Goal: Use online tool/utility: Use online tool/utility

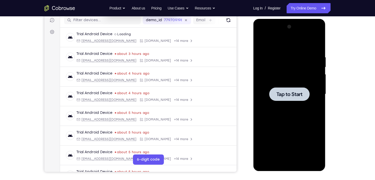
scroll to position [66, 0]
click at [307, 56] on div at bounding box center [289, 94] width 64 height 143
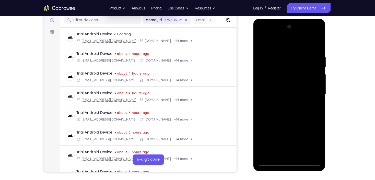
click at [291, 164] on div at bounding box center [289, 94] width 64 height 143
click at [311, 140] on div at bounding box center [289, 94] width 64 height 143
click at [278, 47] on div at bounding box center [289, 94] width 64 height 143
click at [310, 93] on div at bounding box center [289, 94] width 64 height 143
click at [282, 105] on div at bounding box center [289, 94] width 64 height 143
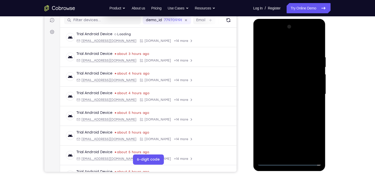
click at [280, 91] on div at bounding box center [289, 94] width 64 height 143
click at [277, 84] on div at bounding box center [289, 94] width 64 height 143
click at [282, 92] on div at bounding box center [289, 94] width 64 height 143
click at [290, 109] on div at bounding box center [289, 94] width 64 height 143
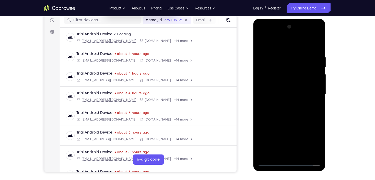
click at [290, 109] on div at bounding box center [289, 94] width 64 height 143
click at [286, 110] on div at bounding box center [289, 94] width 64 height 143
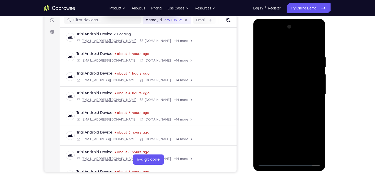
click at [286, 110] on div at bounding box center [289, 94] width 64 height 143
click at [286, 118] on div at bounding box center [289, 94] width 64 height 143
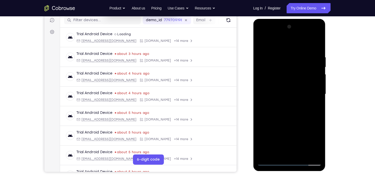
click at [318, 107] on div at bounding box center [289, 94] width 64 height 143
click at [282, 58] on div at bounding box center [289, 94] width 64 height 143
click at [264, 83] on div at bounding box center [289, 94] width 64 height 143
click at [262, 97] on div at bounding box center [289, 94] width 64 height 143
click at [275, 150] on div at bounding box center [289, 94] width 64 height 143
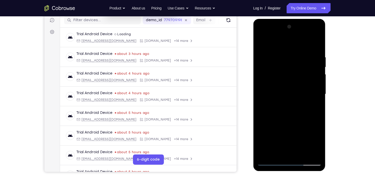
click at [271, 161] on div at bounding box center [289, 94] width 64 height 143
click at [313, 153] on div at bounding box center [289, 94] width 64 height 143
click at [315, 112] on div at bounding box center [289, 94] width 64 height 143
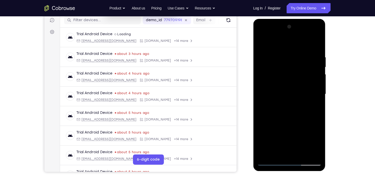
click at [315, 98] on div at bounding box center [289, 94] width 64 height 143
click at [315, 46] on div at bounding box center [289, 94] width 64 height 143
click at [303, 155] on div at bounding box center [289, 94] width 64 height 143
click at [286, 124] on div at bounding box center [289, 94] width 64 height 143
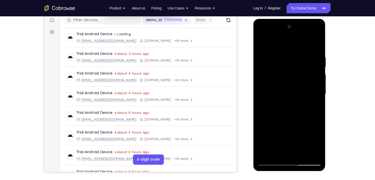
click at [284, 49] on div at bounding box center [289, 94] width 64 height 143
click at [262, 44] on div at bounding box center [289, 94] width 64 height 143
drag, startPoint x: 287, startPoint y: 47, endPoint x: 294, endPoint y: 150, distance: 102.6
click at [294, 150] on div at bounding box center [289, 94] width 64 height 143
click at [277, 57] on div at bounding box center [289, 94] width 64 height 143
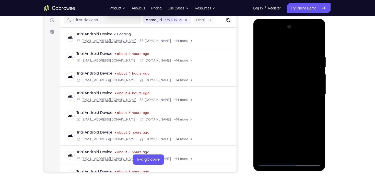
click at [310, 68] on div at bounding box center [289, 94] width 64 height 143
click at [310, 70] on div at bounding box center [289, 94] width 64 height 143
click at [317, 46] on div at bounding box center [289, 94] width 64 height 143
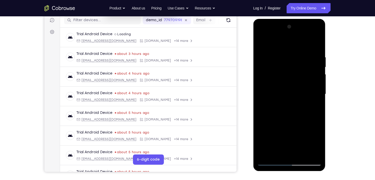
drag, startPoint x: 291, startPoint y: 47, endPoint x: 293, endPoint y: 152, distance: 105.4
click at [293, 151] on div at bounding box center [289, 94] width 64 height 143
click at [282, 60] on div at bounding box center [289, 94] width 64 height 143
click at [308, 82] on div at bounding box center [289, 94] width 64 height 143
click at [307, 82] on div at bounding box center [289, 94] width 64 height 143
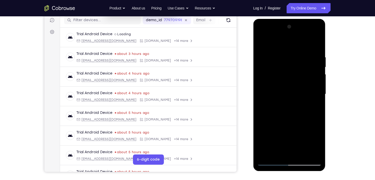
click at [316, 80] on div at bounding box center [289, 94] width 64 height 143
click at [315, 80] on div at bounding box center [289, 94] width 64 height 143
click at [315, 81] on div at bounding box center [289, 94] width 64 height 143
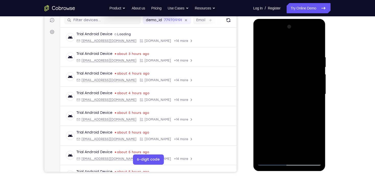
click at [315, 81] on div at bounding box center [289, 94] width 64 height 143
click at [315, 90] on div at bounding box center [289, 94] width 64 height 143
click at [268, 96] on div at bounding box center [289, 94] width 64 height 143
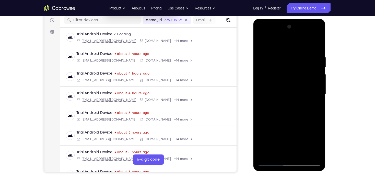
click at [311, 86] on div at bounding box center [289, 94] width 64 height 143
drag, startPoint x: 308, startPoint y: 152, endPoint x: 308, endPoint y: 149, distance: 3.3
click at [308, 152] on div at bounding box center [289, 94] width 64 height 143
click at [318, 84] on div at bounding box center [289, 94] width 64 height 143
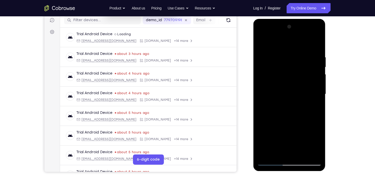
click at [318, 84] on div at bounding box center [289, 94] width 64 height 143
click at [317, 83] on div at bounding box center [289, 94] width 64 height 143
click at [310, 78] on div at bounding box center [289, 94] width 64 height 143
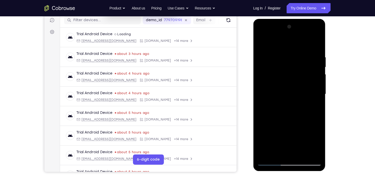
click at [310, 78] on div at bounding box center [289, 94] width 64 height 143
click at [314, 45] on div at bounding box center [289, 94] width 64 height 143
drag, startPoint x: 288, startPoint y: 51, endPoint x: 290, endPoint y: 118, distance: 67.4
click at [290, 118] on div at bounding box center [289, 94] width 64 height 143
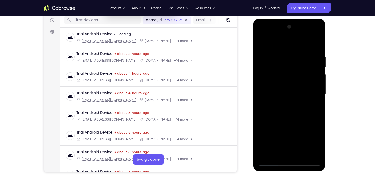
click at [319, 115] on div at bounding box center [289, 94] width 64 height 143
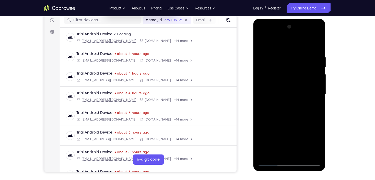
click at [320, 113] on div at bounding box center [289, 94] width 64 height 143
click at [320, 114] on div at bounding box center [289, 94] width 64 height 143
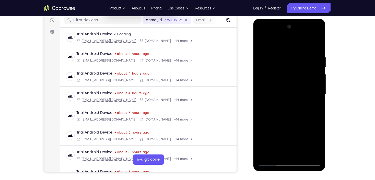
drag, startPoint x: 304, startPoint y: 126, endPoint x: 300, endPoint y: 68, distance: 57.6
click at [300, 69] on div at bounding box center [289, 94] width 64 height 143
click at [303, 150] on div at bounding box center [289, 94] width 64 height 143
click at [304, 153] on div at bounding box center [289, 94] width 64 height 143
click at [270, 162] on div at bounding box center [289, 94] width 64 height 143
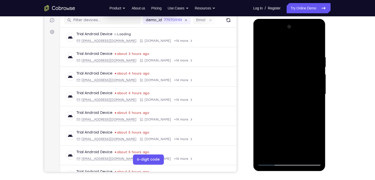
drag, startPoint x: 278, startPoint y: 127, endPoint x: 283, endPoint y: 59, distance: 67.5
click at [282, 60] on div at bounding box center [289, 94] width 64 height 143
click at [266, 81] on div at bounding box center [289, 94] width 64 height 143
click at [283, 137] on div at bounding box center [289, 94] width 64 height 143
click at [269, 161] on div at bounding box center [289, 94] width 64 height 143
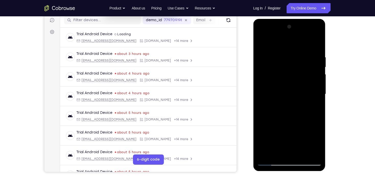
drag, startPoint x: 280, startPoint y: 119, endPoint x: 283, endPoint y: 58, distance: 60.8
click at [283, 58] on div at bounding box center [289, 94] width 64 height 143
drag, startPoint x: 300, startPoint y: 54, endPoint x: 302, endPoint y: 106, distance: 51.3
click at [302, 106] on div at bounding box center [289, 94] width 64 height 143
click at [262, 42] on div at bounding box center [289, 94] width 64 height 143
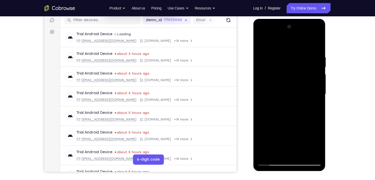
drag, startPoint x: 279, startPoint y: 55, endPoint x: 287, endPoint y: 120, distance: 66.0
click at [287, 120] on div at bounding box center [289, 94] width 64 height 143
drag, startPoint x: 290, startPoint y: 47, endPoint x: 296, endPoint y: 141, distance: 94.3
click at [296, 141] on div at bounding box center [289, 94] width 64 height 143
drag, startPoint x: 290, startPoint y: 49, endPoint x: 286, endPoint y: 134, distance: 84.6
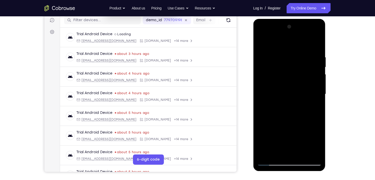
click at [286, 134] on div at bounding box center [289, 94] width 64 height 143
drag, startPoint x: 285, startPoint y: 50, endPoint x: 292, endPoint y: 119, distance: 69.0
click at [292, 119] on div at bounding box center [289, 94] width 64 height 143
click at [286, 53] on div at bounding box center [289, 94] width 64 height 143
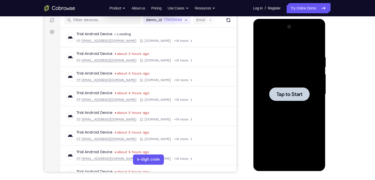
click at [295, 62] on div at bounding box center [289, 94] width 64 height 143
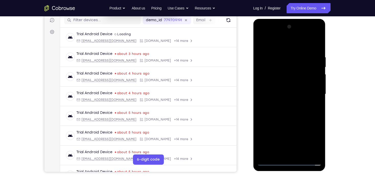
click at [292, 163] on div at bounding box center [289, 94] width 64 height 143
click at [313, 140] on div at bounding box center [289, 94] width 64 height 143
click at [282, 38] on div at bounding box center [289, 94] width 64 height 143
click at [280, 44] on div at bounding box center [289, 94] width 64 height 143
click at [311, 93] on div at bounding box center [289, 94] width 64 height 143
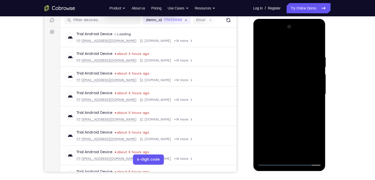
click at [285, 104] on div at bounding box center [289, 94] width 64 height 143
click at [285, 86] on div at bounding box center [289, 94] width 64 height 143
click at [288, 83] on div at bounding box center [289, 94] width 64 height 143
click at [287, 93] on div at bounding box center [289, 94] width 64 height 143
click at [288, 113] on div at bounding box center [289, 94] width 64 height 143
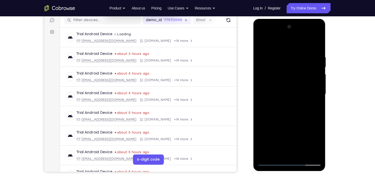
click at [306, 117] on div at bounding box center [289, 94] width 64 height 143
click at [302, 154] on div at bounding box center [289, 94] width 64 height 143
click at [298, 121] on div at bounding box center [289, 94] width 64 height 143
click at [262, 44] on div at bounding box center [289, 94] width 64 height 143
click at [278, 154] on div at bounding box center [289, 94] width 64 height 143
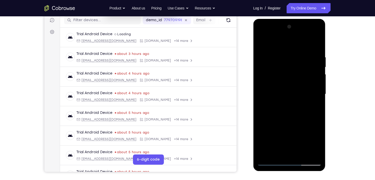
drag, startPoint x: 279, startPoint y: 117, endPoint x: 275, endPoint y: 54, distance: 63.4
click at [275, 54] on div at bounding box center [289, 94] width 64 height 143
drag, startPoint x: 295, startPoint y: 101, endPoint x: 299, endPoint y: 71, distance: 29.9
click at [299, 72] on div at bounding box center [289, 94] width 64 height 143
drag, startPoint x: 295, startPoint y: 89, endPoint x: 297, endPoint y: 45, distance: 44.2
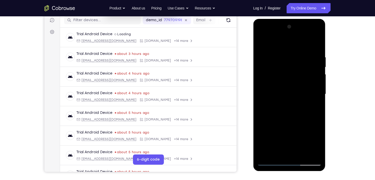
click at [297, 48] on div at bounding box center [289, 94] width 64 height 143
drag, startPoint x: 295, startPoint y: 127, endPoint x: 298, endPoint y: 83, distance: 44.7
click at [298, 83] on div at bounding box center [289, 94] width 64 height 143
click at [301, 154] on div at bounding box center [289, 94] width 64 height 143
click at [283, 50] on div at bounding box center [289, 94] width 64 height 143
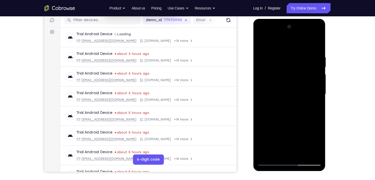
click at [289, 90] on div at bounding box center [289, 94] width 64 height 143
click at [266, 151] on div at bounding box center [289, 94] width 64 height 143
click at [262, 44] on div at bounding box center [289, 94] width 64 height 143
click at [270, 50] on div at bounding box center [289, 94] width 64 height 143
drag, startPoint x: 292, startPoint y: 125, endPoint x: 300, endPoint y: 70, distance: 55.4
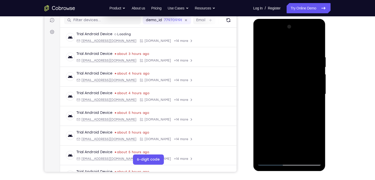
click at [300, 70] on div at bounding box center [289, 94] width 64 height 143
drag, startPoint x: 294, startPoint y: 142, endPoint x: 291, endPoint y: 108, distance: 34.0
click at [291, 108] on div at bounding box center [289, 94] width 64 height 143
drag, startPoint x: 291, startPoint y: 154, endPoint x: 287, endPoint y: 95, distance: 59.6
click at [287, 95] on div at bounding box center [289, 94] width 64 height 143
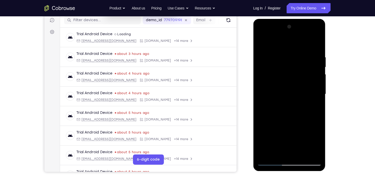
drag, startPoint x: 287, startPoint y: 118, endPoint x: 286, endPoint y: 62, distance: 56.9
click at [286, 65] on div at bounding box center [289, 94] width 64 height 143
drag, startPoint x: 290, startPoint y: 146, endPoint x: 290, endPoint y: 106, distance: 40.6
click at [290, 106] on div at bounding box center [289, 94] width 64 height 143
drag, startPoint x: 281, startPoint y: 146, endPoint x: 289, endPoint y: 82, distance: 64.8
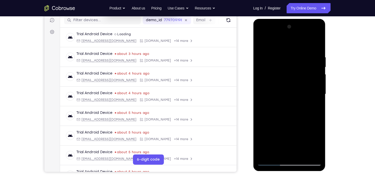
click at [289, 82] on div at bounding box center [289, 94] width 64 height 143
click at [262, 43] on div at bounding box center [289, 94] width 64 height 143
drag, startPoint x: 280, startPoint y: 50, endPoint x: 302, endPoint y: 144, distance: 96.0
click at [302, 144] on div at bounding box center [289, 94] width 64 height 143
click at [282, 52] on div at bounding box center [289, 94] width 64 height 143
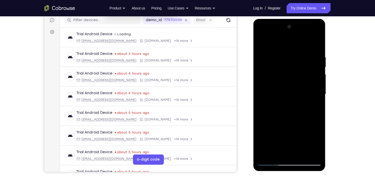
click at [311, 79] on div at bounding box center [289, 94] width 64 height 143
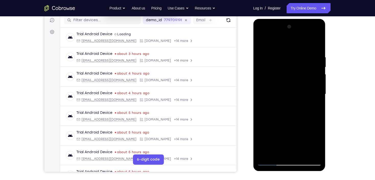
click at [266, 90] on div at bounding box center [289, 94] width 64 height 143
click at [267, 96] on div at bounding box center [289, 94] width 64 height 143
click at [285, 153] on div at bounding box center [289, 94] width 64 height 143
click at [272, 161] on div at bounding box center [289, 94] width 64 height 143
click at [314, 152] on div at bounding box center [289, 94] width 64 height 143
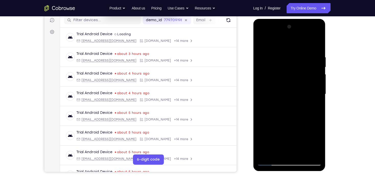
click at [310, 105] on div at bounding box center [289, 94] width 64 height 143
click at [315, 95] on div at bounding box center [289, 94] width 64 height 143
click at [316, 45] on div at bounding box center [289, 94] width 64 height 143
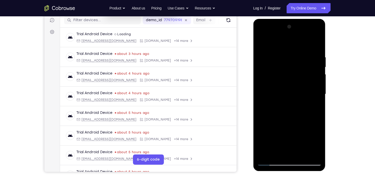
click at [302, 154] on div at bounding box center [289, 94] width 64 height 143
click at [283, 90] on div at bounding box center [289, 94] width 64 height 143
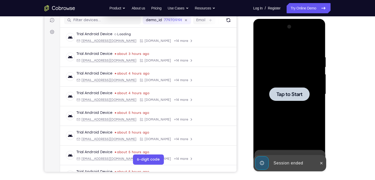
click at [285, 100] on div at bounding box center [289, 94] width 40 height 14
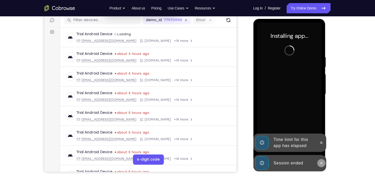
click at [319, 160] on button at bounding box center [321, 163] width 8 height 8
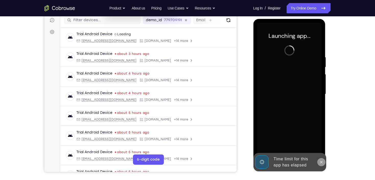
click at [321, 149] on div "Online web based iOS Simulators and Android Emulators. Run iPhone, iPad, Mobile…" at bounding box center [289, 95] width 73 height 153
click at [321, 160] on icon at bounding box center [321, 162] width 4 height 4
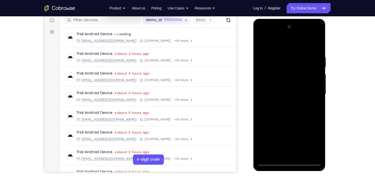
click at [290, 163] on div at bounding box center [289, 94] width 64 height 143
click at [311, 138] on div at bounding box center [289, 94] width 64 height 143
drag, startPoint x: 271, startPoint y: 34, endPoint x: 272, endPoint y: 38, distance: 4.1
click at [271, 36] on div at bounding box center [289, 94] width 64 height 143
click at [313, 91] on div at bounding box center [289, 94] width 64 height 143
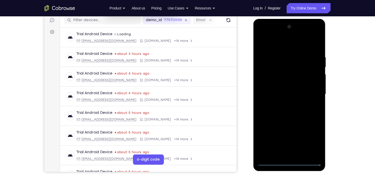
click at [293, 155] on div at bounding box center [289, 94] width 64 height 143
click at [283, 88] on div at bounding box center [289, 94] width 64 height 143
click at [283, 84] on div at bounding box center [289, 94] width 64 height 143
click at [286, 93] on div at bounding box center [289, 94] width 64 height 143
click at [287, 111] on div at bounding box center [289, 94] width 64 height 143
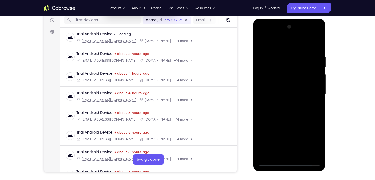
click at [298, 118] on div at bounding box center [289, 94] width 64 height 143
click at [303, 154] on div at bounding box center [289, 94] width 64 height 143
click at [290, 121] on div at bounding box center [289, 94] width 64 height 143
click at [288, 90] on div at bounding box center [289, 94] width 64 height 143
click at [262, 43] on div at bounding box center [289, 94] width 64 height 143
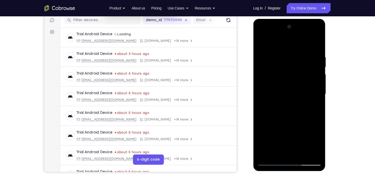
click at [286, 50] on div at bounding box center [289, 94] width 64 height 143
click at [261, 41] on div at bounding box center [289, 94] width 64 height 143
click at [283, 51] on div at bounding box center [289, 94] width 64 height 143
click at [315, 93] on div at bounding box center [289, 94] width 64 height 143
click at [308, 153] on div at bounding box center [289, 94] width 64 height 143
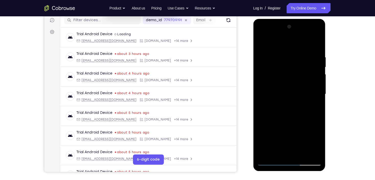
click at [314, 86] on div at bounding box center [289, 94] width 64 height 143
click at [312, 84] on div at bounding box center [289, 94] width 64 height 143
click at [315, 90] on div at bounding box center [289, 94] width 64 height 143
click at [313, 79] on div at bounding box center [289, 94] width 64 height 143
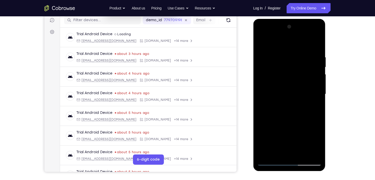
click at [267, 95] on div at bounding box center [289, 94] width 64 height 143
click at [271, 121] on div at bounding box center [289, 94] width 64 height 143
click at [272, 114] on div at bounding box center [289, 94] width 64 height 143
click at [298, 135] on div at bounding box center [289, 94] width 64 height 143
drag, startPoint x: 295, startPoint y: 68, endPoint x: 295, endPoint y: 52, distance: 16.6
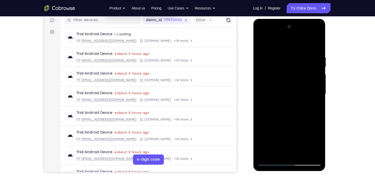
click at [295, 52] on div at bounding box center [289, 94] width 64 height 143
click at [276, 115] on div at bounding box center [289, 94] width 64 height 143
drag, startPoint x: 294, startPoint y: 76, endPoint x: 297, endPoint y: 92, distance: 16.6
click at [297, 92] on div at bounding box center [289, 94] width 64 height 143
drag, startPoint x: 299, startPoint y: 128, endPoint x: 298, endPoint y: 95, distance: 33.0
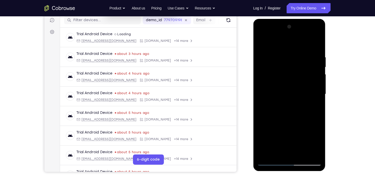
click at [298, 95] on div at bounding box center [289, 94] width 64 height 143
click at [296, 117] on div at bounding box center [289, 94] width 64 height 143
drag, startPoint x: 292, startPoint y: 91, endPoint x: 295, endPoint y: 100, distance: 9.4
click at [295, 100] on div at bounding box center [289, 94] width 64 height 143
click at [292, 59] on div at bounding box center [289, 94] width 64 height 143
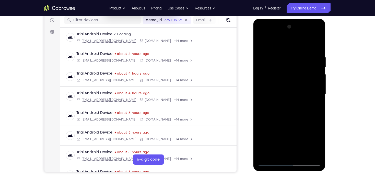
click at [303, 154] on div at bounding box center [289, 94] width 64 height 143
click at [288, 51] on div at bounding box center [289, 94] width 64 height 143
click at [262, 42] on div at bounding box center [289, 94] width 64 height 143
click at [316, 43] on div at bounding box center [289, 94] width 64 height 143
click at [277, 57] on div at bounding box center [289, 94] width 64 height 143
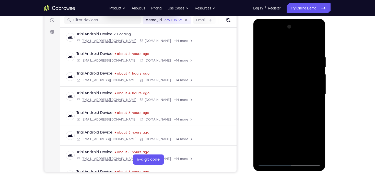
click at [272, 119] on div at bounding box center [289, 94] width 64 height 143
drag, startPoint x: 302, startPoint y: 108, endPoint x: 296, endPoint y: 54, distance: 54.7
click at [297, 56] on div at bounding box center [289, 94] width 64 height 143
click at [262, 106] on div at bounding box center [289, 94] width 64 height 143
drag, startPoint x: 285, startPoint y: 58, endPoint x: 295, endPoint y: 111, distance: 54.0
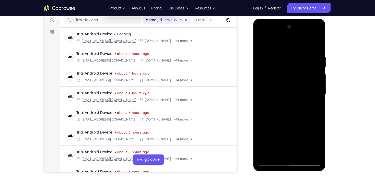
click at [295, 111] on div at bounding box center [289, 94] width 64 height 143
click at [318, 93] on div at bounding box center [289, 94] width 64 height 143
click at [269, 134] on div at bounding box center [289, 94] width 64 height 143
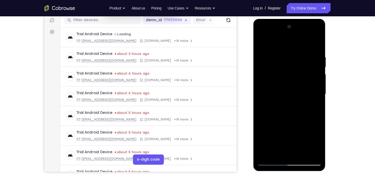
drag, startPoint x: 297, startPoint y: 125, endPoint x: 298, endPoint y: 93, distance: 31.4
click at [298, 93] on div at bounding box center [289, 94] width 64 height 143
drag, startPoint x: 295, startPoint y: 117, endPoint x: 297, endPoint y: 79, distance: 38.8
click at [297, 79] on div at bounding box center [289, 94] width 64 height 143
drag, startPoint x: 292, startPoint y: 132, endPoint x: 293, endPoint y: 86, distance: 46.5
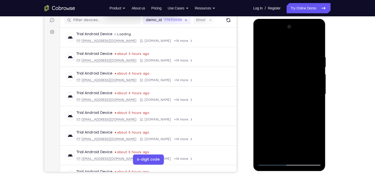
click at [293, 86] on div at bounding box center [289, 94] width 64 height 143
click at [276, 123] on div at bounding box center [289, 94] width 64 height 143
drag, startPoint x: 297, startPoint y: 88, endPoint x: 299, endPoint y: 122, distance: 34.5
click at [298, 122] on div at bounding box center [289, 94] width 64 height 143
click at [275, 137] on div at bounding box center [289, 94] width 64 height 143
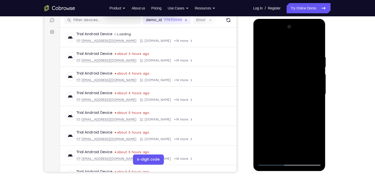
click at [295, 60] on div at bounding box center [289, 94] width 64 height 143
drag, startPoint x: 306, startPoint y: 120, endPoint x: 305, endPoint y: 64, distance: 56.9
click at [305, 65] on div at bounding box center [289, 94] width 64 height 143
click at [275, 125] on div at bounding box center [289, 94] width 64 height 143
drag, startPoint x: 290, startPoint y: 65, endPoint x: 296, endPoint y: 113, distance: 48.7
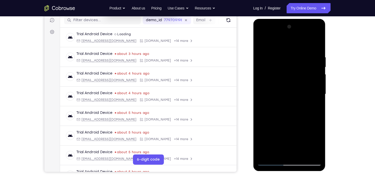
click at [296, 113] on div at bounding box center [289, 94] width 64 height 143
click at [303, 154] on div at bounding box center [289, 94] width 64 height 143
click at [264, 44] on div at bounding box center [289, 94] width 64 height 143
click at [314, 154] on div at bounding box center [289, 94] width 64 height 143
drag, startPoint x: 299, startPoint y: 101, endPoint x: 305, endPoint y: 60, distance: 41.3
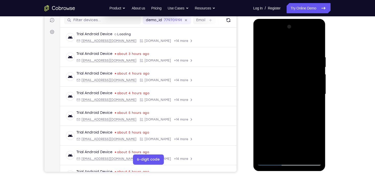
click at [305, 60] on div at bounding box center [289, 94] width 64 height 143
click at [262, 84] on div at bounding box center [289, 94] width 64 height 143
drag, startPoint x: 303, startPoint y: 73, endPoint x: 297, endPoint y: 111, distance: 38.4
click at [297, 111] on div at bounding box center [289, 94] width 64 height 143
click at [318, 94] on div at bounding box center [289, 94] width 64 height 143
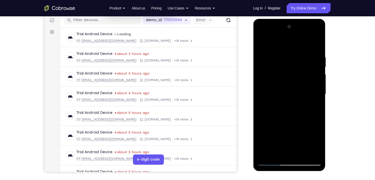
click at [318, 96] on div at bounding box center [289, 94] width 64 height 143
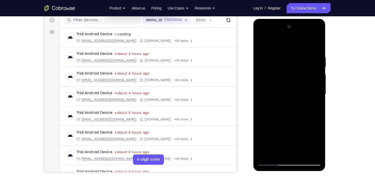
click at [260, 95] on div at bounding box center [289, 94] width 64 height 143
click at [259, 95] on div at bounding box center [289, 94] width 64 height 143
click at [317, 93] on div at bounding box center [289, 94] width 64 height 143
click at [261, 95] on div at bounding box center [289, 94] width 64 height 143
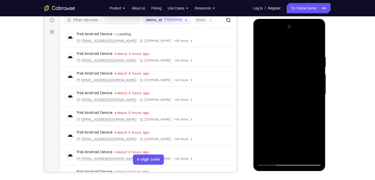
click at [261, 95] on div at bounding box center [289, 94] width 64 height 143
click at [261, 41] on div at bounding box center [289, 94] width 64 height 143
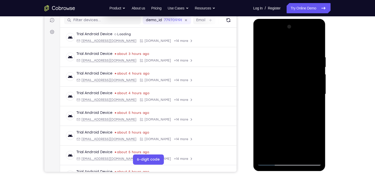
drag, startPoint x: 294, startPoint y: 116, endPoint x: 292, endPoint y: 86, distance: 30.2
click at [292, 87] on div at bounding box center [289, 94] width 64 height 143
click at [276, 71] on div at bounding box center [289, 94] width 64 height 143
drag, startPoint x: 294, startPoint y: 124, endPoint x: 289, endPoint y: 56, distance: 68.6
click at [289, 57] on div at bounding box center [289, 94] width 64 height 143
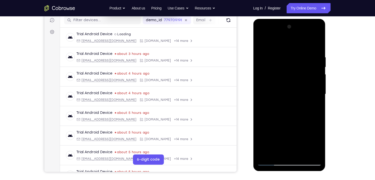
drag, startPoint x: 292, startPoint y: 117, endPoint x: 292, endPoint y: 72, distance: 44.9
click at [292, 72] on div at bounding box center [289, 94] width 64 height 143
drag, startPoint x: 298, startPoint y: 120, endPoint x: 298, endPoint y: 82, distance: 38.8
click at [298, 82] on div at bounding box center [289, 94] width 64 height 143
click at [319, 84] on div at bounding box center [289, 94] width 64 height 143
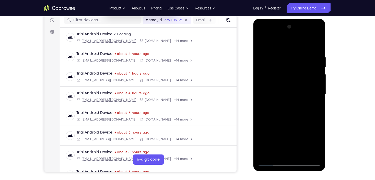
click at [319, 84] on div at bounding box center [289, 94] width 64 height 143
click at [261, 85] on div at bounding box center [289, 94] width 64 height 143
click at [316, 84] on div at bounding box center [289, 94] width 64 height 143
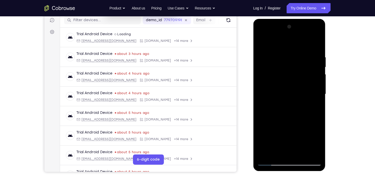
click at [316, 84] on div at bounding box center [289, 94] width 64 height 143
drag, startPoint x: 297, startPoint y: 129, endPoint x: 294, endPoint y: 75, distance: 53.7
click at [293, 76] on div at bounding box center [289, 94] width 64 height 143
drag, startPoint x: 305, startPoint y: 133, endPoint x: 304, endPoint y: 77, distance: 55.6
click at [304, 78] on div at bounding box center [289, 94] width 64 height 143
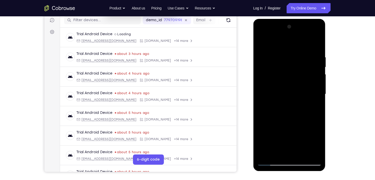
drag, startPoint x: 301, startPoint y: 73, endPoint x: 307, endPoint y: 98, distance: 25.7
click at [307, 99] on div at bounding box center [289, 94] width 64 height 143
click at [318, 100] on div at bounding box center [289, 94] width 64 height 143
click at [318, 98] on div at bounding box center [289, 94] width 64 height 143
click at [317, 95] on div at bounding box center [289, 94] width 64 height 143
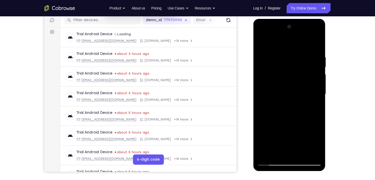
click at [317, 95] on div at bounding box center [289, 94] width 64 height 143
click at [319, 98] on div at bounding box center [289, 94] width 64 height 143
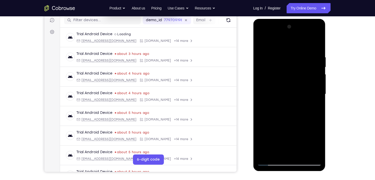
drag, startPoint x: 287, startPoint y: 132, endPoint x: 298, endPoint y: 60, distance: 73.5
click at [297, 60] on div at bounding box center [289, 94] width 64 height 143
drag, startPoint x: 294, startPoint y: 77, endPoint x: 295, endPoint y: 131, distance: 53.4
click at [296, 133] on div at bounding box center [289, 94] width 64 height 143
click at [261, 72] on div at bounding box center [289, 94] width 64 height 143
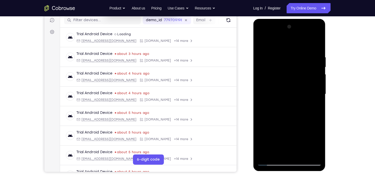
drag, startPoint x: 284, startPoint y: 114, endPoint x: 291, endPoint y: 66, distance: 48.5
click at [290, 67] on div at bounding box center [289, 94] width 64 height 143
drag, startPoint x: 287, startPoint y: 114, endPoint x: 290, endPoint y: 84, distance: 30.2
click at [290, 84] on div at bounding box center [289, 94] width 64 height 143
click at [317, 78] on div at bounding box center [289, 94] width 64 height 143
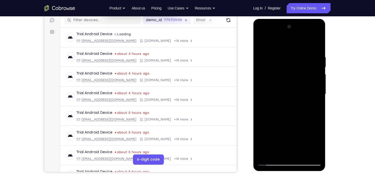
click at [318, 77] on div at bounding box center [289, 94] width 64 height 143
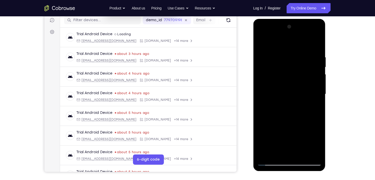
drag, startPoint x: 292, startPoint y: 141, endPoint x: 300, endPoint y: 65, distance: 77.0
click at [300, 66] on div at bounding box center [289, 94] width 64 height 143
drag, startPoint x: 312, startPoint y: 124, endPoint x: 307, endPoint y: 87, distance: 37.4
click at [307, 87] on div at bounding box center [289, 94] width 64 height 143
click at [316, 87] on div at bounding box center [289, 94] width 64 height 143
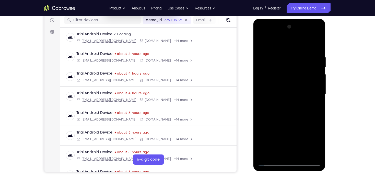
click at [315, 85] on div at bounding box center [289, 94] width 64 height 143
click at [316, 86] on div at bounding box center [289, 94] width 64 height 143
drag, startPoint x: 292, startPoint y: 132, endPoint x: 299, endPoint y: 70, distance: 62.1
click at [299, 70] on div at bounding box center [289, 94] width 64 height 143
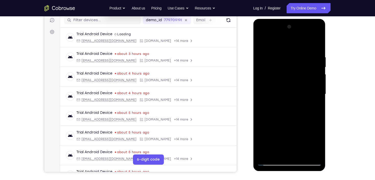
drag, startPoint x: 297, startPoint y: 106, endPoint x: 297, endPoint y: 88, distance: 18.1
click at [297, 88] on div at bounding box center [289, 94] width 64 height 143
click at [319, 95] on div at bounding box center [289, 94] width 64 height 143
click at [318, 95] on div at bounding box center [289, 94] width 64 height 143
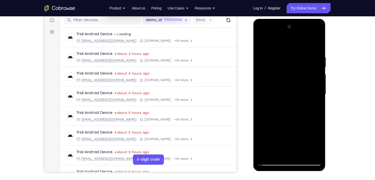
click at [318, 95] on div at bounding box center [289, 94] width 64 height 143
drag, startPoint x: 290, startPoint y: 139, endPoint x: 294, endPoint y: 60, distance: 79.2
click at [294, 60] on div at bounding box center [289, 94] width 64 height 143
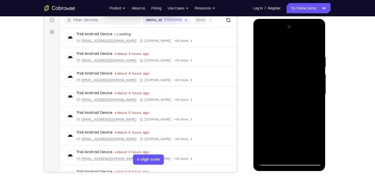
drag, startPoint x: 286, startPoint y: 132, endPoint x: 295, endPoint y: 73, distance: 59.6
click at [294, 74] on div at bounding box center [289, 94] width 64 height 143
click at [316, 83] on div at bounding box center [289, 94] width 64 height 143
drag, startPoint x: 289, startPoint y: 121, endPoint x: 288, endPoint y: 53, distance: 68.9
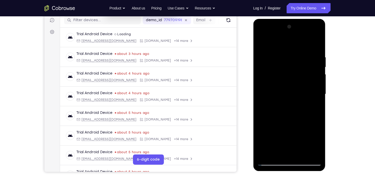
click at [288, 53] on div at bounding box center [289, 94] width 64 height 143
drag, startPoint x: 288, startPoint y: 105, endPoint x: 288, endPoint y: 84, distance: 20.9
click at [288, 84] on div at bounding box center [289, 94] width 64 height 143
click at [316, 91] on div at bounding box center [289, 94] width 64 height 143
click at [318, 92] on div at bounding box center [289, 94] width 64 height 143
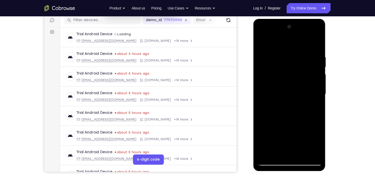
click at [318, 92] on div at bounding box center [289, 94] width 64 height 143
drag, startPoint x: 283, startPoint y: 142, endPoint x: 291, endPoint y: 55, distance: 87.7
click at [290, 55] on div at bounding box center [289, 94] width 64 height 143
drag, startPoint x: 299, startPoint y: 132, endPoint x: 297, endPoint y: 86, distance: 47.0
click at [297, 86] on div at bounding box center [289, 94] width 64 height 143
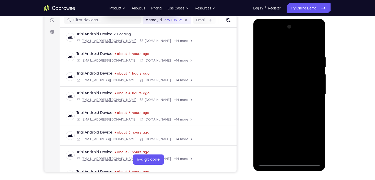
click at [318, 88] on div at bounding box center [289, 94] width 64 height 143
drag, startPoint x: 261, startPoint y: 132, endPoint x: 266, endPoint y: 125, distance: 8.5
click at [261, 132] on div at bounding box center [289, 94] width 64 height 143
click at [316, 79] on div at bounding box center [289, 94] width 64 height 143
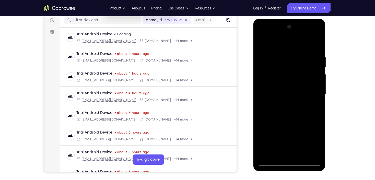
drag, startPoint x: 284, startPoint y: 135, endPoint x: 274, endPoint y: 54, distance: 82.3
click at [274, 58] on div at bounding box center [289, 94] width 64 height 143
drag, startPoint x: 288, startPoint y: 119, endPoint x: 288, endPoint y: 99, distance: 20.7
click at [288, 99] on div at bounding box center [289, 94] width 64 height 143
drag, startPoint x: 286, startPoint y: 136, endPoint x: 294, endPoint y: 48, distance: 87.9
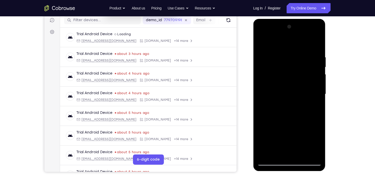
click at [294, 49] on div at bounding box center [289, 94] width 64 height 143
drag, startPoint x: 289, startPoint y: 116, endPoint x: 290, endPoint y: 88, distance: 28.6
click at [290, 88] on div at bounding box center [289, 94] width 64 height 143
drag, startPoint x: 287, startPoint y: 120, endPoint x: 290, endPoint y: 31, distance: 89.4
click at [291, 32] on div at bounding box center [289, 94] width 64 height 143
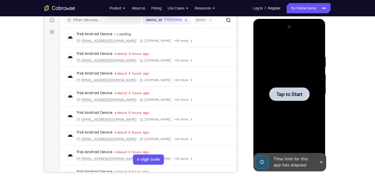
drag, startPoint x: 302, startPoint y: 131, endPoint x: 308, endPoint y: 133, distance: 6.7
click at [306, 132] on div at bounding box center [289, 94] width 64 height 143
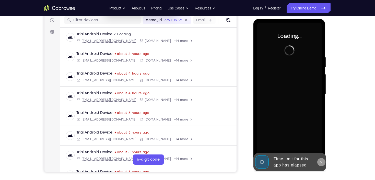
click at [322, 162] on icon at bounding box center [321, 162] width 4 height 4
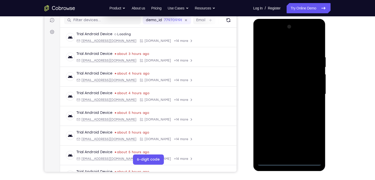
click at [288, 163] on div at bounding box center [289, 94] width 64 height 143
click at [311, 139] on div at bounding box center [289, 94] width 64 height 143
click at [271, 46] on div at bounding box center [289, 94] width 64 height 143
click at [312, 94] on div at bounding box center [289, 94] width 64 height 143
click at [284, 155] on div at bounding box center [289, 94] width 64 height 143
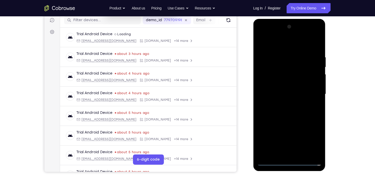
click at [279, 92] on div at bounding box center [289, 94] width 64 height 143
click at [273, 86] on div at bounding box center [289, 94] width 64 height 143
click at [283, 93] on div at bounding box center [289, 94] width 64 height 143
click at [301, 110] on div at bounding box center [289, 94] width 64 height 143
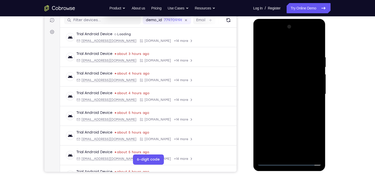
click at [296, 111] on div at bounding box center [289, 94] width 64 height 143
click at [296, 112] on div at bounding box center [289, 94] width 64 height 143
click at [289, 120] on div at bounding box center [289, 94] width 64 height 143
click at [303, 155] on div at bounding box center [289, 94] width 64 height 143
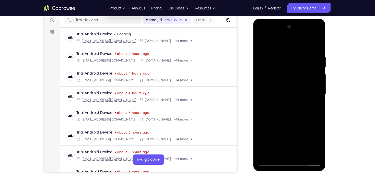
click at [286, 122] on div at bounding box center [289, 94] width 64 height 143
click at [261, 42] on div at bounding box center [289, 94] width 64 height 143
drag, startPoint x: 298, startPoint y: 135, endPoint x: 298, endPoint y: 84, distance: 50.8
click at [298, 84] on div at bounding box center [289, 94] width 64 height 143
drag, startPoint x: 289, startPoint y: 59, endPoint x: 299, endPoint y: 122, distance: 64.1
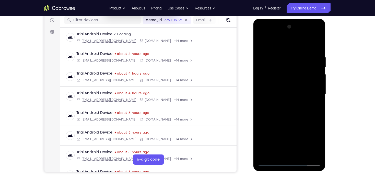
click at [299, 122] on div at bounding box center [289, 94] width 64 height 143
click at [283, 59] on div at bounding box center [289, 94] width 64 height 143
click at [313, 84] on div at bounding box center [289, 94] width 64 height 143
click at [316, 46] on div at bounding box center [289, 94] width 64 height 143
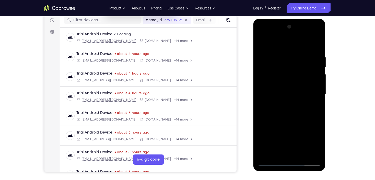
click at [314, 155] on div at bounding box center [289, 94] width 64 height 143
click at [278, 126] on div at bounding box center [289, 94] width 64 height 143
drag, startPoint x: 282, startPoint y: 129, endPoint x: 300, endPoint y: 22, distance: 108.9
click at [300, 22] on div at bounding box center [289, 95] width 72 height 152
drag, startPoint x: 292, startPoint y: 100, endPoint x: 297, endPoint y: 66, distance: 34.0
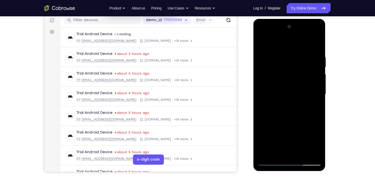
click at [297, 67] on div at bounding box center [289, 94] width 64 height 143
drag, startPoint x: 297, startPoint y: 102, endPoint x: 293, endPoint y: 52, distance: 49.9
click at [293, 52] on div at bounding box center [289, 94] width 64 height 143
drag, startPoint x: 294, startPoint y: 125, endPoint x: 294, endPoint y: 20, distance: 105.2
click at [294, 21] on div at bounding box center [289, 95] width 72 height 152
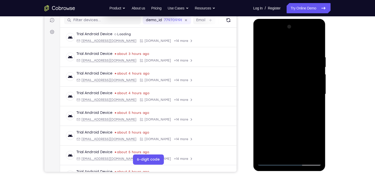
drag, startPoint x: 290, startPoint y: 121, endPoint x: 291, endPoint y: 64, distance: 56.7
click at [291, 64] on div at bounding box center [289, 94] width 64 height 143
drag, startPoint x: 283, startPoint y: 132, endPoint x: 299, endPoint y: 18, distance: 115.2
click at [299, 19] on html "Online web based iOS Simulators and Android Emulators. Run iPhone, iPad, Mobile…" at bounding box center [289, 95] width 73 height 153
drag, startPoint x: 295, startPoint y: 123, endPoint x: 296, endPoint y: 52, distance: 70.7
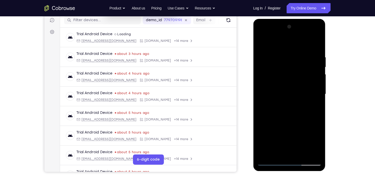
click at [296, 52] on div at bounding box center [289, 94] width 64 height 143
drag, startPoint x: 288, startPoint y: 145, endPoint x: 302, endPoint y: 44, distance: 101.3
click at [302, 44] on div at bounding box center [289, 94] width 64 height 143
drag, startPoint x: 293, startPoint y: 94, endPoint x: 297, endPoint y: 29, distance: 65.2
click at [297, 32] on div at bounding box center [289, 94] width 64 height 143
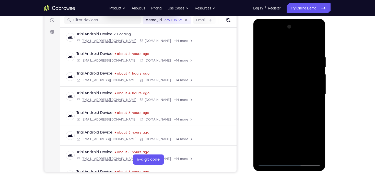
drag, startPoint x: 288, startPoint y: 132, endPoint x: 294, endPoint y: 24, distance: 108.1
click at [294, 24] on div at bounding box center [289, 94] width 64 height 143
drag, startPoint x: 293, startPoint y: 132, endPoint x: 294, endPoint y: 42, distance: 90.4
click at [294, 43] on div at bounding box center [289, 94] width 64 height 143
drag, startPoint x: 289, startPoint y: 118, endPoint x: 294, endPoint y: 23, distance: 94.9
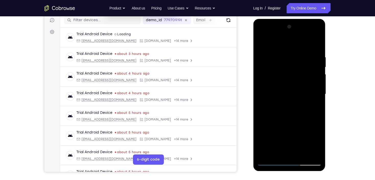
click at [294, 23] on div at bounding box center [289, 94] width 64 height 143
drag, startPoint x: 290, startPoint y: 128, endPoint x: 292, endPoint y: 51, distance: 77.6
click at [292, 51] on div at bounding box center [289, 94] width 64 height 143
drag, startPoint x: 294, startPoint y: 136, endPoint x: 292, endPoint y: 29, distance: 107.0
click at [292, 31] on div at bounding box center [289, 94] width 64 height 143
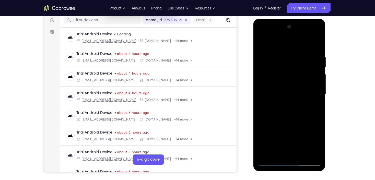
click at [317, 69] on div at bounding box center [289, 94] width 64 height 143
drag, startPoint x: 294, startPoint y: 79, endPoint x: 297, endPoint y: 108, distance: 29.7
click at [297, 108] on div at bounding box center [289, 94] width 64 height 143
drag, startPoint x: 286, startPoint y: 98, endPoint x: 290, endPoint y: 51, distance: 47.9
click at [290, 51] on div at bounding box center [289, 94] width 64 height 143
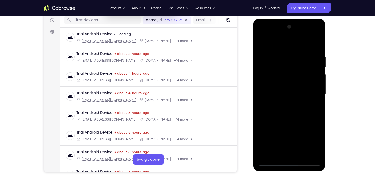
drag, startPoint x: 291, startPoint y: 55, endPoint x: 291, endPoint y: 116, distance: 61.0
click at [291, 116] on div at bounding box center [289, 94] width 64 height 143
drag, startPoint x: 283, startPoint y: 123, endPoint x: 286, endPoint y: 25, distance: 97.5
click at [286, 26] on div at bounding box center [289, 94] width 64 height 143
drag, startPoint x: 291, startPoint y: 130, endPoint x: 293, endPoint y: 80, distance: 50.3
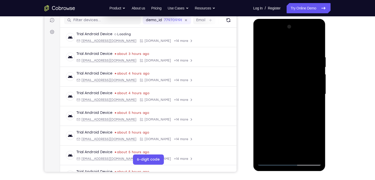
click at [293, 80] on div at bounding box center [289, 94] width 64 height 143
drag, startPoint x: 290, startPoint y: 140, endPoint x: 293, endPoint y: 65, distance: 75.3
click at [293, 65] on div at bounding box center [289, 94] width 64 height 143
drag, startPoint x: 289, startPoint y: 106, endPoint x: 290, endPoint y: 88, distance: 17.9
click at [290, 88] on div at bounding box center [289, 94] width 64 height 143
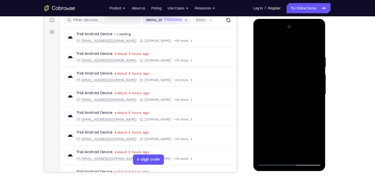
drag, startPoint x: 280, startPoint y: 144, endPoint x: 288, endPoint y: 69, distance: 75.5
click at [288, 69] on div at bounding box center [289, 94] width 64 height 143
drag, startPoint x: 279, startPoint y: 143, endPoint x: 293, endPoint y: 82, distance: 62.2
click at [293, 82] on div at bounding box center [289, 94] width 64 height 143
drag, startPoint x: 288, startPoint y: 135, endPoint x: 296, endPoint y: 63, distance: 72.8
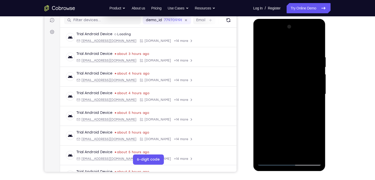
click at [296, 63] on div at bounding box center [289, 94] width 64 height 143
click at [320, 84] on div at bounding box center [289, 94] width 64 height 143
drag, startPoint x: 284, startPoint y: 128, endPoint x: 298, endPoint y: 52, distance: 77.1
click at [298, 52] on div at bounding box center [289, 94] width 64 height 143
drag, startPoint x: 283, startPoint y: 141, endPoint x: 297, endPoint y: 56, distance: 86.0
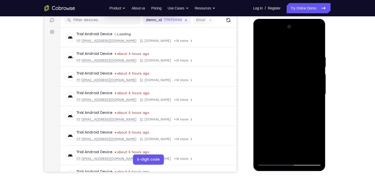
click at [297, 56] on div at bounding box center [289, 94] width 64 height 143
drag, startPoint x: 292, startPoint y: 101, endPoint x: 295, endPoint y: 61, distance: 39.9
click at [295, 61] on div at bounding box center [289, 94] width 64 height 143
click at [319, 95] on div at bounding box center [289, 94] width 64 height 143
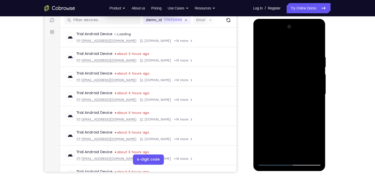
drag, startPoint x: 276, startPoint y: 133, endPoint x: 298, endPoint y: 50, distance: 86.5
click at [296, 51] on div at bounding box center [289, 94] width 64 height 143
drag, startPoint x: 290, startPoint y: 97, endPoint x: 299, endPoint y: 50, distance: 47.9
click at [299, 51] on div at bounding box center [289, 94] width 64 height 143
click at [314, 155] on div at bounding box center [289, 94] width 64 height 143
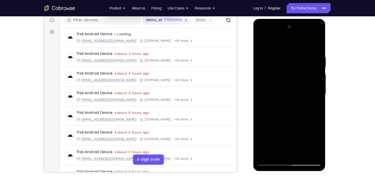
drag, startPoint x: 291, startPoint y: 54, endPoint x: 295, endPoint y: 190, distance: 136.4
click at [295, 172] on html "Online web based iOS Simulators and Android Emulators. Run iPhone, iPad, Mobile…" at bounding box center [289, 95] width 73 height 153
drag
click at [316, 172] on html "Online web based iOS Simulators and Android Emulators. Run iPhone, iPad, Mobile…" at bounding box center [289, 95] width 73 height 153
click at [289, 138] on div at bounding box center [289, 94] width 64 height 143
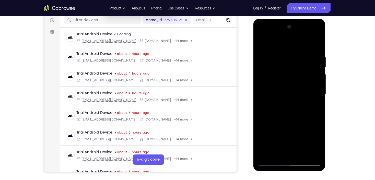
click at [303, 153] on div at bounding box center [289, 94] width 64 height 143
click at [284, 49] on div at bounding box center [289, 94] width 64 height 143
click at [283, 91] on div at bounding box center [289, 94] width 64 height 143
click at [262, 44] on div at bounding box center [289, 94] width 64 height 143
click at [268, 48] on div at bounding box center [289, 94] width 64 height 143
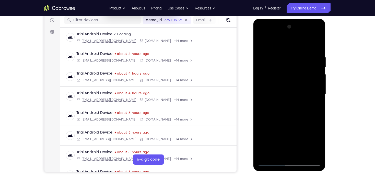
click at [263, 43] on div at bounding box center [289, 94] width 64 height 143
drag, startPoint x: 284, startPoint y: 49, endPoint x: 300, endPoint y: 142, distance: 94.3
click at [300, 142] on div at bounding box center [289, 94] width 64 height 143
click at [280, 59] on div at bounding box center [289, 94] width 64 height 143
click at [313, 88] on div at bounding box center [289, 94] width 64 height 143
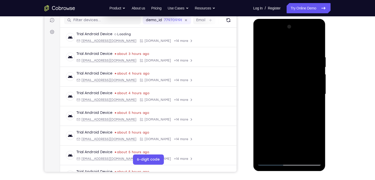
click at [313, 88] on div at bounding box center [289, 94] width 64 height 143
click at [260, 89] on div at bounding box center [289, 94] width 64 height 143
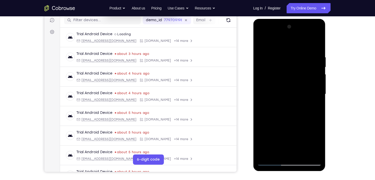
click at [315, 45] on div at bounding box center [289, 94] width 64 height 143
click at [303, 153] on div at bounding box center [289, 94] width 64 height 143
click at [260, 45] on div at bounding box center [289, 94] width 64 height 143
click at [280, 155] on div at bounding box center [289, 94] width 64 height 143
click at [303, 154] on div at bounding box center [289, 94] width 64 height 143
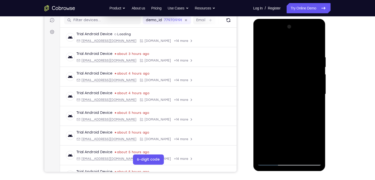
click at [261, 43] on div at bounding box center [289, 94] width 64 height 143
click at [317, 41] on div at bounding box center [289, 94] width 64 height 143
click at [278, 56] on div at bounding box center [289, 94] width 64 height 143
click at [290, 97] on div at bounding box center [289, 94] width 64 height 143
click at [312, 68] on div at bounding box center [289, 94] width 64 height 143
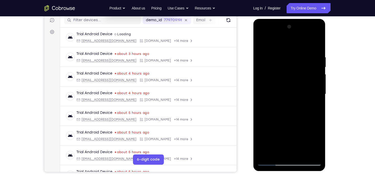
click at [294, 99] on div at bounding box center [289, 94] width 64 height 143
drag, startPoint x: 289, startPoint y: 116, endPoint x: 289, endPoint y: 104, distance: 12.0
click at [289, 104] on div at bounding box center [289, 94] width 64 height 143
drag, startPoint x: 294, startPoint y: 125, endPoint x: 295, endPoint y: 98, distance: 26.3
click at [295, 98] on div at bounding box center [289, 94] width 64 height 143
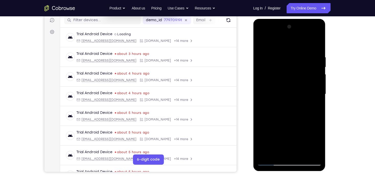
drag, startPoint x: 298, startPoint y: 130, endPoint x: 298, endPoint y: 86, distance: 43.9
click at [297, 86] on div at bounding box center [289, 94] width 64 height 143
drag, startPoint x: 292, startPoint y: 69, endPoint x: 297, endPoint y: 121, distance: 51.8
click at [297, 121] on div at bounding box center [289, 94] width 64 height 143
click at [279, 76] on div at bounding box center [289, 94] width 64 height 143
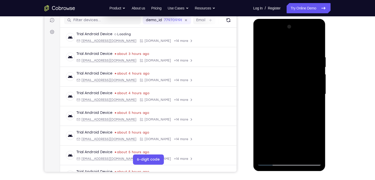
drag, startPoint x: 297, startPoint y: 62, endPoint x: 299, endPoint y: 98, distance: 36.1
click at [300, 98] on div at bounding box center [289, 94] width 64 height 143
click at [261, 45] on div at bounding box center [289, 94] width 64 height 143
drag, startPoint x: 296, startPoint y: 127, endPoint x: 297, endPoint y: 62, distance: 64.6
click at [297, 62] on div at bounding box center [289, 94] width 64 height 143
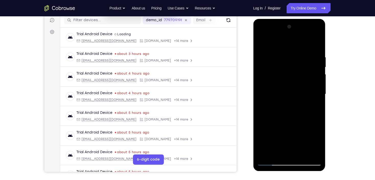
drag, startPoint x: 293, startPoint y: 134, endPoint x: 294, endPoint y: 65, distance: 69.2
click at [294, 65] on div at bounding box center [289, 94] width 64 height 143
drag, startPoint x: 292, startPoint y: 141, endPoint x: 296, endPoint y: 79, distance: 62.2
click at [296, 79] on div at bounding box center [289, 94] width 64 height 143
click at [296, 59] on div at bounding box center [289, 94] width 64 height 143
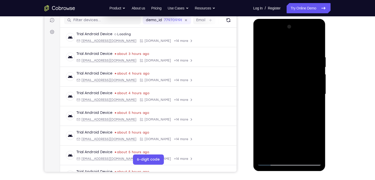
drag, startPoint x: 290, startPoint y: 132, endPoint x: 285, endPoint y: 95, distance: 37.3
click at [285, 96] on div at bounding box center [289, 94] width 64 height 143
drag, startPoint x: 295, startPoint y: 138, endPoint x: 296, endPoint y: 68, distance: 69.7
click at [296, 68] on div at bounding box center [289, 94] width 64 height 143
drag, startPoint x: 293, startPoint y: 139, endPoint x: 293, endPoint y: 84, distance: 54.9
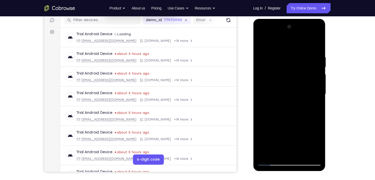
click at [293, 84] on div at bounding box center [289, 94] width 64 height 143
drag, startPoint x: 297, startPoint y: 132, endPoint x: 290, endPoint y: 100, distance: 33.2
click at [290, 100] on div at bounding box center [289, 94] width 64 height 143
drag, startPoint x: 302, startPoint y: 143, endPoint x: 295, endPoint y: 95, distance: 48.8
click at [295, 95] on div at bounding box center [289, 94] width 64 height 143
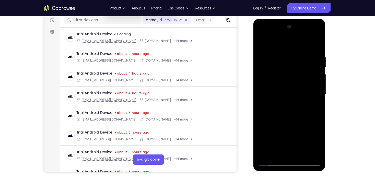
drag, startPoint x: 297, startPoint y: 144, endPoint x: 295, endPoint y: 84, distance: 60.5
click at [295, 84] on div at bounding box center [289, 94] width 64 height 143
drag, startPoint x: 291, startPoint y: 141, endPoint x: 290, endPoint y: 86, distance: 55.1
click at [290, 86] on div at bounding box center [289, 94] width 64 height 143
drag, startPoint x: 288, startPoint y: 134, endPoint x: 289, endPoint y: 102, distance: 32.4
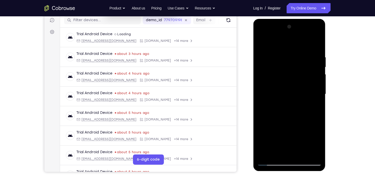
click at [289, 102] on div at bounding box center [289, 94] width 64 height 143
drag, startPoint x: 293, startPoint y: 138, endPoint x: 295, endPoint y: 90, distance: 48.0
click at [294, 90] on div at bounding box center [289, 94] width 64 height 143
drag, startPoint x: 294, startPoint y: 126, endPoint x: 288, endPoint y: 73, distance: 53.2
click at [288, 73] on div at bounding box center [289, 94] width 64 height 143
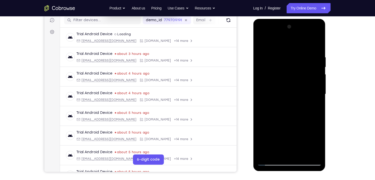
drag, startPoint x: 294, startPoint y: 133, endPoint x: 293, endPoint y: 88, distance: 45.7
click at [293, 88] on div at bounding box center [289, 94] width 64 height 143
drag, startPoint x: 292, startPoint y: 133, endPoint x: 292, endPoint y: 100, distance: 32.9
click at [292, 100] on div at bounding box center [289, 94] width 64 height 143
drag, startPoint x: 292, startPoint y: 130, endPoint x: 291, endPoint y: 90, distance: 40.6
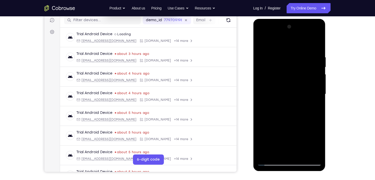
click at [291, 90] on div at bounding box center [289, 94] width 64 height 143
drag, startPoint x: 291, startPoint y: 137, endPoint x: 293, endPoint y: 84, distance: 52.4
click at [293, 84] on div at bounding box center [289, 94] width 64 height 143
drag, startPoint x: 288, startPoint y: 144, endPoint x: 294, endPoint y: 94, distance: 50.4
click at [294, 95] on div at bounding box center [289, 94] width 64 height 143
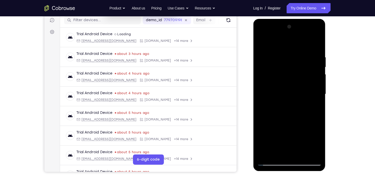
drag, startPoint x: 296, startPoint y: 145, endPoint x: 293, endPoint y: 91, distance: 53.9
click at [293, 91] on div at bounding box center [289, 94] width 64 height 143
drag, startPoint x: 296, startPoint y: 134, endPoint x: 294, endPoint y: 83, distance: 51.1
click at [294, 83] on div at bounding box center [289, 94] width 64 height 143
drag, startPoint x: 294, startPoint y: 127, endPoint x: 292, endPoint y: 64, distance: 62.6
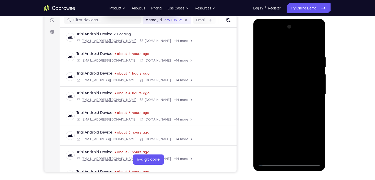
click at [292, 64] on div at bounding box center [289, 94] width 64 height 143
click at [300, 153] on div at bounding box center [289, 94] width 64 height 143
click at [272, 163] on div at bounding box center [289, 94] width 64 height 143
click at [271, 143] on div at bounding box center [289, 94] width 64 height 143
click at [262, 43] on div at bounding box center [289, 94] width 64 height 143
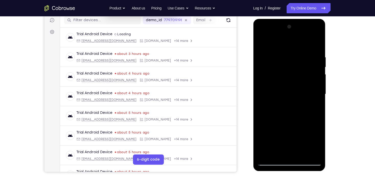
click at [262, 126] on div at bounding box center [289, 94] width 64 height 143
drag, startPoint x: 288, startPoint y: 59, endPoint x: 291, endPoint y: 102, distance: 42.7
click at [291, 102] on div at bounding box center [289, 94] width 64 height 143
click at [303, 80] on div at bounding box center [289, 94] width 64 height 143
click at [261, 43] on div at bounding box center [289, 94] width 64 height 143
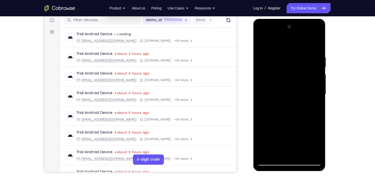
click at [264, 155] on div at bounding box center [289, 94] width 64 height 143
drag, startPoint x: 285, startPoint y: 57, endPoint x: 286, endPoint y: 115, distance: 57.4
click at [286, 115] on div at bounding box center [289, 94] width 64 height 143
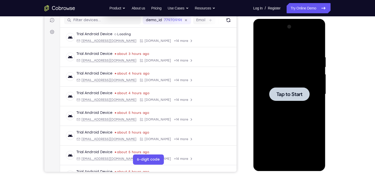
click at [295, 59] on div at bounding box center [289, 94] width 64 height 143
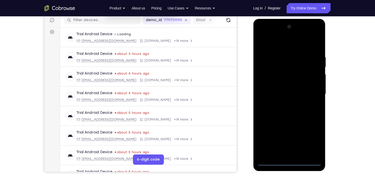
click at [290, 163] on div at bounding box center [289, 94] width 64 height 143
click at [314, 138] on div at bounding box center [289, 94] width 64 height 143
click at [275, 45] on div at bounding box center [289, 94] width 64 height 143
click at [311, 89] on div at bounding box center [289, 94] width 64 height 143
click at [286, 103] on div at bounding box center [289, 94] width 64 height 143
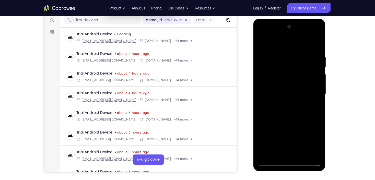
click at [287, 87] on div at bounding box center [289, 94] width 64 height 143
click at [291, 84] on div at bounding box center [289, 94] width 64 height 143
click at [289, 94] on div at bounding box center [289, 94] width 64 height 143
click at [294, 111] on div at bounding box center [289, 94] width 64 height 143
click at [294, 108] on div at bounding box center [289, 94] width 64 height 143
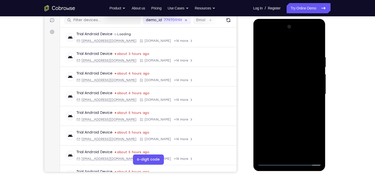
click at [294, 109] on div at bounding box center [289, 94] width 64 height 143
click at [290, 110] on div at bounding box center [289, 94] width 64 height 143
click at [291, 118] on div at bounding box center [289, 94] width 64 height 143
click at [284, 51] on div at bounding box center [289, 94] width 64 height 143
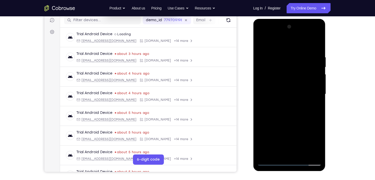
click at [314, 91] on div at bounding box center [289, 94] width 64 height 143
click at [319, 95] on div at bounding box center [289, 94] width 64 height 143
click at [315, 96] on div at bounding box center [289, 94] width 64 height 143
click at [310, 70] on div at bounding box center [289, 94] width 64 height 143
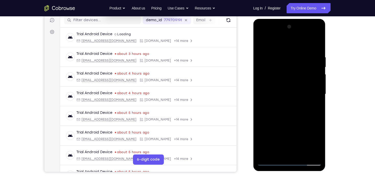
click at [310, 70] on div at bounding box center [289, 94] width 64 height 143
click at [273, 95] on div at bounding box center [289, 94] width 64 height 143
click at [265, 96] on div at bounding box center [289, 94] width 64 height 143
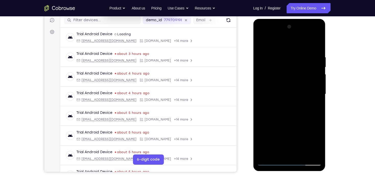
click at [307, 83] on div at bounding box center [289, 94] width 64 height 143
click at [316, 45] on div at bounding box center [289, 94] width 64 height 143
click at [300, 153] on div at bounding box center [289, 94] width 64 height 143
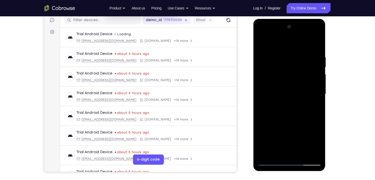
click at [295, 123] on div at bounding box center [289, 94] width 64 height 143
click at [286, 48] on div at bounding box center [289, 94] width 64 height 143
click at [286, 90] on div at bounding box center [289, 94] width 64 height 143
click at [262, 43] on div at bounding box center [289, 94] width 64 height 143
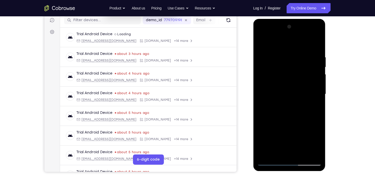
drag, startPoint x: 287, startPoint y: 47, endPoint x: 307, endPoint y: 135, distance: 89.9
click at [307, 135] on div at bounding box center [289, 94] width 64 height 143
drag, startPoint x: 299, startPoint y: 119, endPoint x: 301, endPoint y: 79, distance: 40.1
click at [301, 79] on div at bounding box center [289, 94] width 64 height 143
drag, startPoint x: 283, startPoint y: 63, endPoint x: 290, endPoint y: 86, distance: 23.5
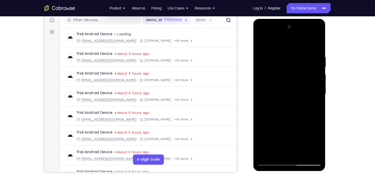
click at [290, 89] on div at bounding box center [289, 94] width 64 height 143
click at [273, 56] on div at bounding box center [289, 94] width 64 height 143
drag, startPoint x: 275, startPoint y: 135, endPoint x: 282, endPoint y: 78, distance: 56.7
click at [282, 78] on div at bounding box center [289, 94] width 64 height 143
drag, startPoint x: 286, startPoint y: 125, endPoint x: 284, endPoint y: 82, distance: 43.2
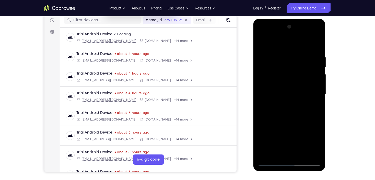
click at [284, 82] on div at bounding box center [289, 94] width 64 height 143
drag, startPoint x: 287, startPoint y: 135, endPoint x: 290, endPoint y: 86, distance: 49.9
click at [290, 86] on div at bounding box center [289, 94] width 64 height 143
click at [302, 154] on div at bounding box center [289, 94] width 64 height 143
click at [287, 51] on div at bounding box center [289, 94] width 64 height 143
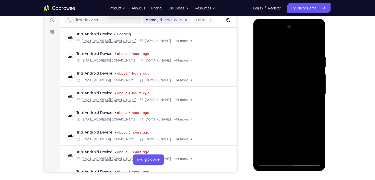
drag, startPoint x: 285, startPoint y: 143, endPoint x: 284, endPoint y: 69, distance: 73.3
click at [284, 69] on div at bounding box center [289, 94] width 64 height 143
drag, startPoint x: 285, startPoint y: 131, endPoint x: 295, endPoint y: 25, distance: 106.7
click at [295, 26] on div at bounding box center [289, 94] width 64 height 143
drag, startPoint x: 282, startPoint y: 150, endPoint x: 289, endPoint y: 102, distance: 48.8
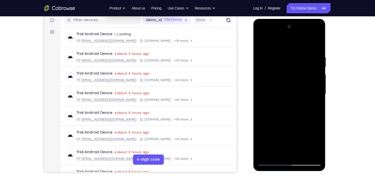
click at [289, 102] on div at bounding box center [289, 94] width 64 height 143
click at [277, 91] on div at bounding box center [289, 94] width 64 height 143
drag, startPoint x: 287, startPoint y: 60, endPoint x: 286, endPoint y: 122, distance: 61.8
click at [286, 122] on div at bounding box center [289, 94] width 64 height 143
drag, startPoint x: 293, startPoint y: 53, endPoint x: 291, endPoint y: 104, distance: 51.9
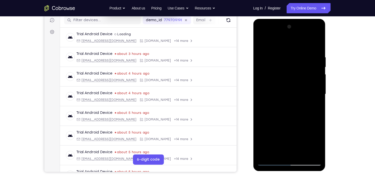
click at [291, 104] on div at bounding box center [289, 94] width 64 height 143
drag, startPoint x: 294, startPoint y: 49, endPoint x: 288, endPoint y: 115, distance: 66.1
click at [288, 115] on div at bounding box center [289, 94] width 64 height 143
drag, startPoint x: 277, startPoint y: 55, endPoint x: 272, endPoint y: 126, distance: 70.9
click at [272, 126] on div at bounding box center [289, 94] width 64 height 143
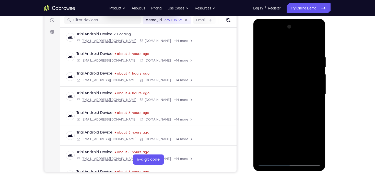
drag, startPoint x: 286, startPoint y: 58, endPoint x: 280, endPoint y: 110, distance: 51.6
click at [280, 110] on div at bounding box center [289, 94] width 64 height 143
drag, startPoint x: 289, startPoint y: 68, endPoint x: 285, endPoint y: 125, distance: 57.0
click at [285, 125] on div at bounding box center [289, 94] width 64 height 143
drag, startPoint x: 289, startPoint y: 55, endPoint x: 285, endPoint y: 136, distance: 80.5
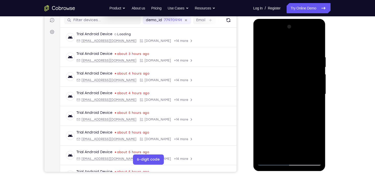
click at [285, 136] on div at bounding box center [289, 94] width 64 height 143
drag, startPoint x: 292, startPoint y: 57, endPoint x: 288, endPoint y: 126, distance: 68.8
click at [288, 126] on div at bounding box center [289, 94] width 64 height 143
drag, startPoint x: 295, startPoint y: 73, endPoint x: 287, endPoint y: 156, distance: 83.6
click at [287, 156] on div at bounding box center [289, 94] width 64 height 143
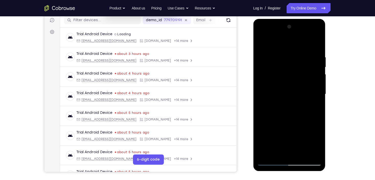
drag, startPoint x: 290, startPoint y: 60, endPoint x: 285, endPoint y: 148, distance: 87.4
click at [285, 148] on div at bounding box center [289, 94] width 64 height 143
drag, startPoint x: 301, startPoint y: 54, endPoint x: 300, endPoint y: 148, distance: 94.4
click at [300, 148] on div at bounding box center [289, 94] width 64 height 143
drag, startPoint x: 299, startPoint y: 54, endPoint x: 291, endPoint y: 154, distance: 99.8
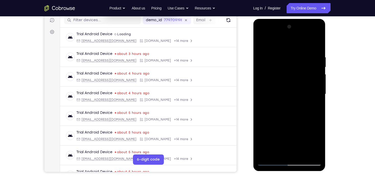
click at [291, 153] on div at bounding box center [289, 94] width 64 height 143
drag, startPoint x: 294, startPoint y: 58, endPoint x: 290, endPoint y: 163, distance: 104.7
click at [290, 162] on div at bounding box center [289, 94] width 64 height 143
drag, startPoint x: 290, startPoint y: 53, endPoint x: 293, endPoint y: 155, distance: 101.6
click at [293, 154] on div at bounding box center [289, 94] width 64 height 143
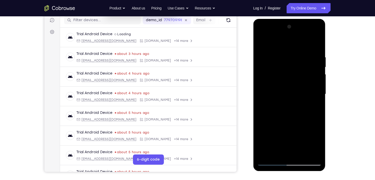
drag, startPoint x: 295, startPoint y: 53, endPoint x: 289, endPoint y: 161, distance: 107.8
click at [289, 161] on div at bounding box center [289, 94] width 64 height 143
drag, startPoint x: 288, startPoint y: 57, endPoint x: 283, endPoint y: 183, distance: 126.2
click at [283, 172] on html "Online web based iOS Simulators and Android Emulators. Run iPhone, iPad, Mobile…" at bounding box center [289, 95] width 73 height 153
drag, startPoint x: 287, startPoint y: 87, endPoint x: 286, endPoint y: 178, distance: 90.9
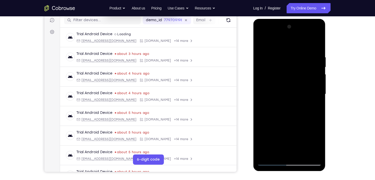
click at [286, 172] on html "Online web based iOS Simulators and Android Emulators. Run iPhone, iPad, Mobile…" at bounding box center [289, 95] width 73 height 153
drag, startPoint x: 288, startPoint y: 58, endPoint x: 287, endPoint y: 190, distance: 132.2
click at [287, 172] on html "Online web based iOS Simulators and Android Emulators. Run iPhone, iPad, Mobile…" at bounding box center [289, 95] width 73 height 153
drag, startPoint x: 288, startPoint y: 59, endPoint x: 281, endPoint y: 163, distance: 104.6
click at [279, 161] on div at bounding box center [289, 94] width 64 height 143
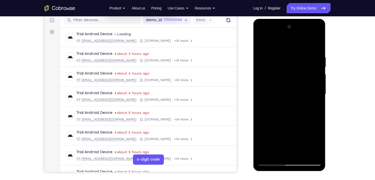
drag, startPoint x: 288, startPoint y: 48, endPoint x: 290, endPoint y: 143, distance: 94.4
click at [290, 143] on div at bounding box center [289, 94] width 64 height 143
drag, startPoint x: 296, startPoint y: 53, endPoint x: 295, endPoint y: 143, distance: 90.1
click at [295, 143] on div at bounding box center [289, 94] width 64 height 143
drag, startPoint x: 293, startPoint y: 60, endPoint x: 295, endPoint y: 134, distance: 74.6
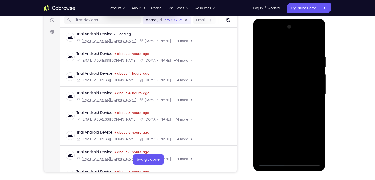
click at [295, 130] on div at bounding box center [289, 94] width 64 height 143
drag, startPoint x: 294, startPoint y: 50, endPoint x: 293, endPoint y: 146, distance: 95.5
click at [293, 141] on div at bounding box center [289, 94] width 64 height 143
click at [288, 139] on div at bounding box center [289, 94] width 64 height 143
click at [284, 151] on div at bounding box center [289, 94] width 64 height 143
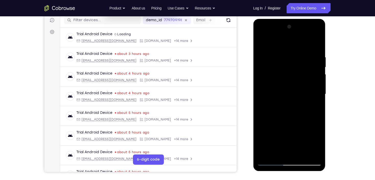
click at [308, 83] on div at bounding box center [289, 94] width 64 height 143
click at [316, 43] on div at bounding box center [289, 94] width 64 height 143
click at [298, 76] on div at bounding box center [289, 94] width 64 height 143
click at [317, 44] on div at bounding box center [289, 94] width 64 height 143
drag, startPoint x: 294, startPoint y: 57, endPoint x: 299, endPoint y: 120, distance: 63.0
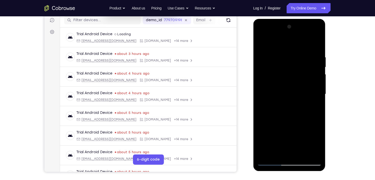
click at [299, 120] on div at bounding box center [289, 94] width 64 height 143
drag, startPoint x: 286, startPoint y: 51, endPoint x: 298, endPoint y: 138, distance: 87.3
click at [297, 135] on div at bounding box center [289, 94] width 64 height 143
click at [297, 144] on div at bounding box center [289, 94] width 64 height 143
click at [261, 45] on div at bounding box center [289, 94] width 64 height 143
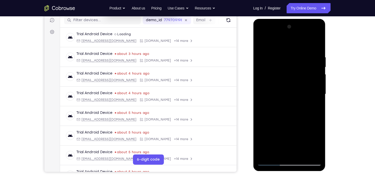
click at [308, 172] on html "Online web based iOS Simulators and Android Emulators. Run iPhone, iPad, Mobile…" at bounding box center [289, 95] width 73 height 153
click at [283, 88] on div at bounding box center [289, 94] width 64 height 143
click at [268, 43] on div at bounding box center [289, 94] width 64 height 143
drag, startPoint x: 282, startPoint y: 129, endPoint x: 285, endPoint y: 92, distance: 36.8
click at [284, 90] on div at bounding box center [289, 94] width 64 height 143
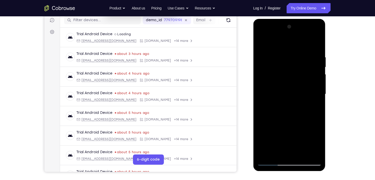
click at [303, 82] on div at bounding box center [289, 94] width 64 height 143
drag, startPoint x: 301, startPoint y: 87, endPoint x: 304, endPoint y: 114, distance: 27.2
click at [304, 114] on div at bounding box center [289, 94] width 64 height 143
click at [319, 95] on div at bounding box center [289, 94] width 64 height 143
click at [318, 96] on div at bounding box center [289, 94] width 64 height 143
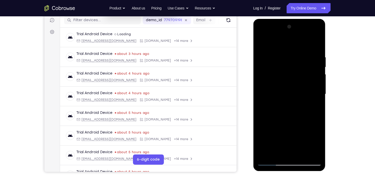
click at [318, 96] on div at bounding box center [289, 94] width 64 height 143
click at [262, 95] on div at bounding box center [289, 94] width 64 height 143
click at [260, 43] on div at bounding box center [289, 94] width 64 height 143
drag, startPoint x: 286, startPoint y: 130, endPoint x: 299, endPoint y: 46, distance: 84.3
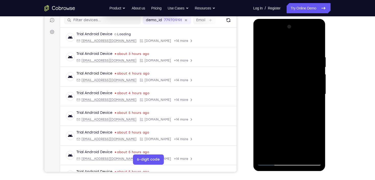
click at [300, 49] on div at bounding box center [289, 94] width 64 height 143
drag, startPoint x: 299, startPoint y: 127, endPoint x: 305, endPoint y: 63, distance: 64.9
click at [305, 64] on div at bounding box center [289, 94] width 64 height 143
click at [315, 82] on div at bounding box center [289, 94] width 64 height 143
drag, startPoint x: 303, startPoint y: 67, endPoint x: 309, endPoint y: 110, distance: 43.9
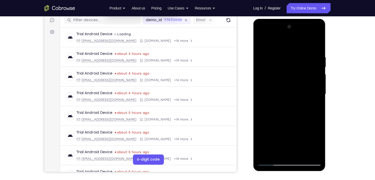
click at [310, 110] on div at bounding box center [289, 94] width 64 height 143
click at [316, 94] on div at bounding box center [289, 94] width 64 height 143
click at [261, 41] on div at bounding box center [289, 94] width 64 height 143
drag, startPoint x: 295, startPoint y: 128, endPoint x: 289, endPoint y: 51, distance: 77.5
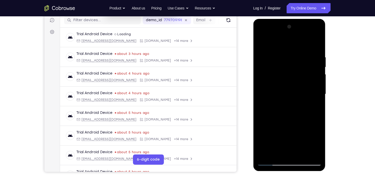
click at [289, 51] on div at bounding box center [289, 94] width 64 height 143
drag, startPoint x: 290, startPoint y: 128, endPoint x: 298, endPoint y: 54, distance: 74.0
click at [298, 55] on div at bounding box center [289, 94] width 64 height 143
drag, startPoint x: 294, startPoint y: 129, endPoint x: 294, endPoint y: 64, distance: 65.1
click at [294, 65] on div at bounding box center [289, 94] width 64 height 143
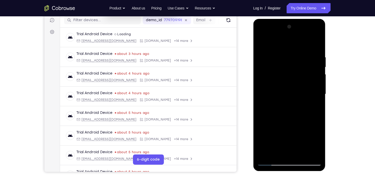
click at [301, 154] on div at bounding box center [289, 94] width 64 height 143
click at [284, 48] on div at bounding box center [289, 94] width 64 height 143
click at [289, 91] on div at bounding box center [289, 94] width 64 height 143
click at [262, 44] on div at bounding box center [289, 94] width 64 height 143
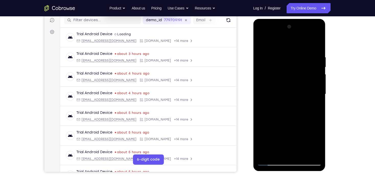
drag, startPoint x: 294, startPoint y: 97, endPoint x: 302, endPoint y: 139, distance: 42.6
click at [302, 139] on div at bounding box center [289, 94] width 64 height 143
drag, startPoint x: 288, startPoint y: 46, endPoint x: 307, endPoint y: 126, distance: 82.0
click at [307, 126] on div at bounding box center [289, 94] width 64 height 143
click at [272, 68] on div at bounding box center [289, 94] width 64 height 143
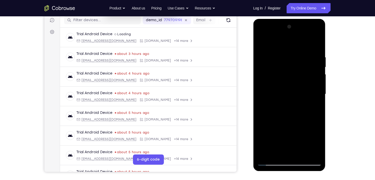
click at [299, 62] on div at bounding box center [289, 94] width 64 height 143
click at [272, 162] on div at bounding box center [289, 94] width 64 height 143
drag, startPoint x: 287, startPoint y: 109, endPoint x: 294, endPoint y: 55, distance: 54.6
click at [295, 55] on div at bounding box center [289, 94] width 64 height 143
drag, startPoint x: 299, startPoint y: 120, endPoint x: 306, endPoint y: 65, distance: 55.1
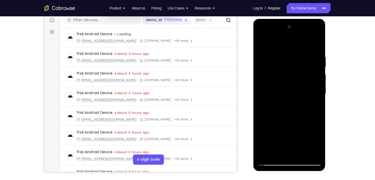
click at [306, 67] on div at bounding box center [289, 94] width 64 height 143
drag, startPoint x: 300, startPoint y: 61, endPoint x: 295, endPoint y: 137, distance: 76.0
click at [295, 137] on div at bounding box center [289, 94] width 64 height 143
click at [268, 74] on div at bounding box center [289, 94] width 64 height 143
drag, startPoint x: 291, startPoint y: 59, endPoint x: 310, endPoint y: 143, distance: 86.6
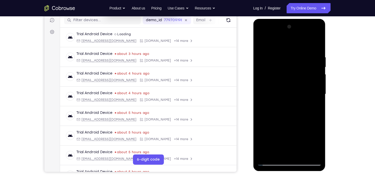
click at [310, 143] on div at bounding box center [289, 94] width 64 height 143
click at [318, 87] on div at bounding box center [289, 94] width 64 height 143
click at [301, 153] on div at bounding box center [289, 94] width 64 height 143
click at [290, 50] on div at bounding box center [289, 94] width 64 height 143
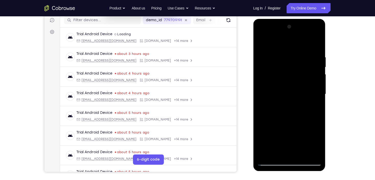
click at [286, 89] on div at bounding box center [289, 94] width 64 height 143
click at [258, 45] on div at bounding box center [289, 94] width 64 height 143
click at [264, 42] on div at bounding box center [289, 94] width 64 height 143
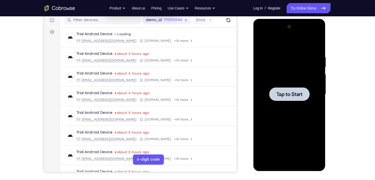
click at [286, 77] on div at bounding box center [289, 94] width 64 height 143
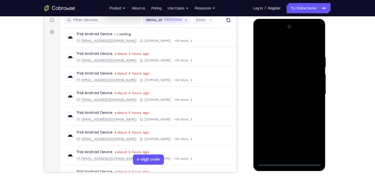
click at [290, 164] on div at bounding box center [289, 94] width 64 height 143
click at [311, 139] on div at bounding box center [289, 94] width 64 height 143
click at [278, 42] on div at bounding box center [289, 94] width 64 height 143
click at [311, 94] on div at bounding box center [289, 94] width 64 height 143
click at [283, 103] on div at bounding box center [289, 94] width 64 height 143
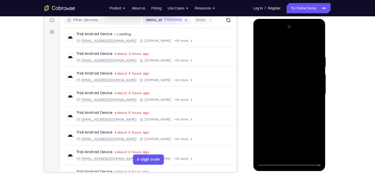
click at [286, 91] on div at bounding box center [289, 94] width 64 height 143
click at [283, 83] on div at bounding box center [289, 94] width 64 height 143
click at [281, 97] on div at bounding box center [289, 94] width 64 height 143
click at [284, 110] on div at bounding box center [289, 94] width 64 height 143
click at [288, 111] on div at bounding box center [289, 94] width 64 height 143
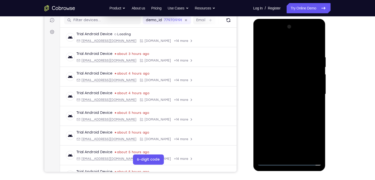
click at [288, 111] on div at bounding box center [289, 94] width 64 height 143
click at [280, 108] on div at bounding box center [289, 94] width 64 height 143
click at [290, 110] on div at bounding box center [289, 94] width 64 height 143
click at [289, 110] on div at bounding box center [289, 94] width 64 height 143
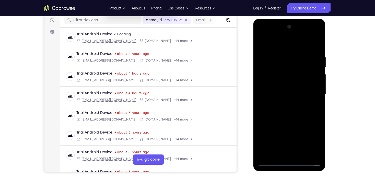
click at [290, 109] on div at bounding box center [289, 94] width 64 height 143
click at [289, 109] on div at bounding box center [289, 94] width 64 height 143
click at [297, 117] on div at bounding box center [289, 94] width 64 height 143
click at [301, 155] on div at bounding box center [289, 94] width 64 height 143
click at [290, 121] on div at bounding box center [289, 94] width 64 height 143
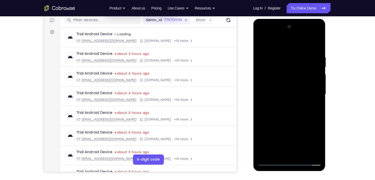
click at [288, 50] on div at bounding box center [289, 94] width 64 height 143
click at [292, 91] on div at bounding box center [289, 94] width 64 height 143
click at [261, 44] on div at bounding box center [289, 94] width 64 height 143
click at [263, 52] on div at bounding box center [289, 94] width 64 height 143
click at [261, 42] on div at bounding box center [289, 94] width 64 height 143
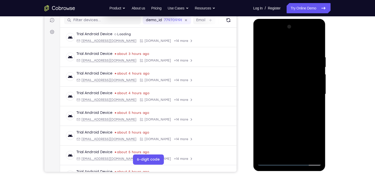
click at [282, 50] on div at bounding box center [289, 94] width 64 height 143
click at [309, 81] on div at bounding box center [289, 94] width 64 height 143
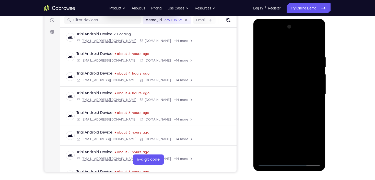
click at [309, 81] on div at bounding box center [289, 94] width 64 height 143
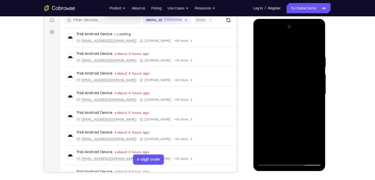
click at [309, 81] on div at bounding box center [289, 94] width 64 height 143
click at [308, 81] on div at bounding box center [289, 94] width 64 height 143
click at [313, 83] on div at bounding box center [289, 94] width 64 height 143
click at [313, 82] on div at bounding box center [289, 94] width 64 height 143
click at [313, 83] on div at bounding box center [289, 94] width 64 height 143
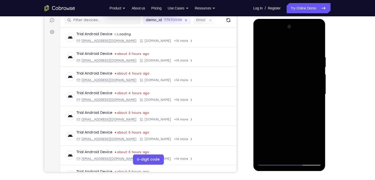
click at [315, 84] on div at bounding box center [289, 94] width 64 height 143
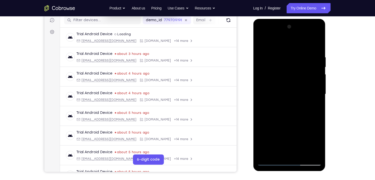
click at [315, 84] on div at bounding box center [289, 94] width 64 height 143
click at [311, 77] on div at bounding box center [289, 94] width 64 height 143
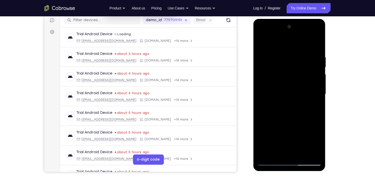
click at [311, 77] on div at bounding box center [289, 94] width 64 height 143
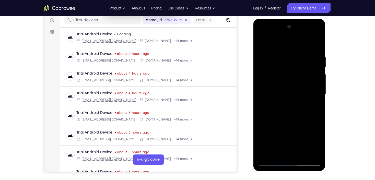
drag, startPoint x: 259, startPoint y: 90, endPoint x: 264, endPoint y: 89, distance: 5.1
click at [260, 90] on div at bounding box center [289, 94] width 64 height 143
click at [315, 46] on div at bounding box center [289, 94] width 64 height 143
drag, startPoint x: 293, startPoint y: 55, endPoint x: 298, endPoint y: 150, distance: 95.1
click at [298, 150] on div at bounding box center [289, 94] width 64 height 143
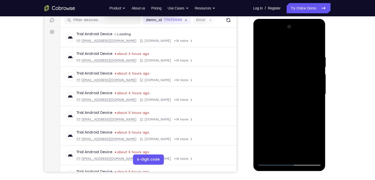
click at [276, 153] on div at bounding box center [289, 94] width 64 height 143
click at [288, 43] on div at bounding box center [289, 94] width 64 height 143
click at [279, 55] on div at bounding box center [289, 94] width 64 height 143
click at [261, 44] on div at bounding box center [289, 94] width 64 height 143
click at [284, 61] on div at bounding box center [289, 94] width 64 height 143
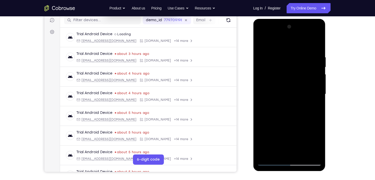
drag, startPoint x: 292, startPoint y: 120, endPoint x: 294, endPoint y: 44, distance: 76.1
click at [294, 44] on div at bounding box center [289, 94] width 64 height 143
click at [264, 43] on div at bounding box center [289, 94] width 64 height 143
drag, startPoint x: 282, startPoint y: 49, endPoint x: 288, endPoint y: 110, distance: 61.5
click at [288, 110] on div at bounding box center [289, 94] width 64 height 143
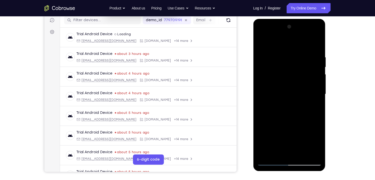
click at [285, 54] on div at bounding box center [289, 94] width 64 height 143
drag, startPoint x: 278, startPoint y: 126, endPoint x: 296, endPoint y: 70, distance: 59.2
click at [295, 70] on div at bounding box center [289, 94] width 64 height 143
drag, startPoint x: 303, startPoint y: 70, endPoint x: 312, endPoint y: 113, distance: 43.7
click at [312, 113] on div at bounding box center [289, 94] width 64 height 143
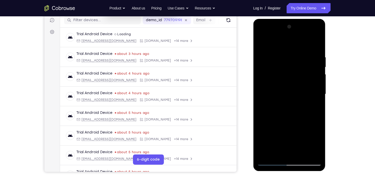
click at [314, 93] on div at bounding box center [289, 94] width 64 height 143
drag, startPoint x: 290, startPoint y: 55, endPoint x: 287, endPoint y: 134, distance: 78.7
click at [287, 134] on div at bounding box center [289, 94] width 64 height 143
drag, startPoint x: 290, startPoint y: 110, endPoint x: 296, endPoint y: 80, distance: 31.2
click at [296, 80] on div at bounding box center [289, 94] width 64 height 143
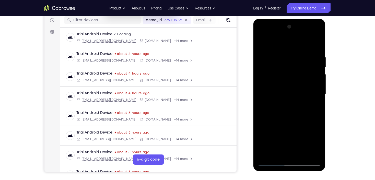
drag, startPoint x: 285, startPoint y: 128, endPoint x: 301, endPoint y: 63, distance: 67.1
click at [301, 63] on div at bounding box center [289, 94] width 64 height 143
drag, startPoint x: 291, startPoint y: 144, endPoint x: 301, endPoint y: 57, distance: 87.5
click at [301, 59] on div at bounding box center [289, 94] width 64 height 143
drag, startPoint x: 288, startPoint y: 144, endPoint x: 294, endPoint y: 43, distance: 101.5
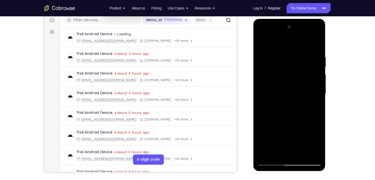
click at [294, 43] on div at bounding box center [289, 94] width 64 height 143
click at [261, 42] on div at bounding box center [289, 94] width 64 height 143
drag, startPoint x: 288, startPoint y: 39, endPoint x: 296, endPoint y: 162, distance: 123.1
click at [296, 162] on div at bounding box center [289, 94] width 64 height 143
drag, startPoint x: 287, startPoint y: 76, endPoint x: 287, endPoint y: 152, distance: 76.8
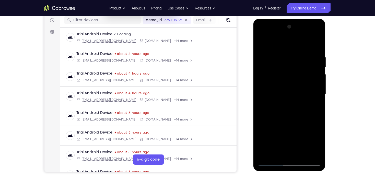
click at [288, 148] on div at bounding box center [289, 94] width 64 height 143
drag, startPoint x: 284, startPoint y: 71, endPoint x: 287, endPoint y: 138, distance: 66.7
click at [287, 138] on div at bounding box center [289, 94] width 64 height 143
click at [287, 94] on div at bounding box center [289, 94] width 64 height 143
drag, startPoint x: 284, startPoint y: 136, endPoint x: 297, endPoint y: 51, distance: 86.2
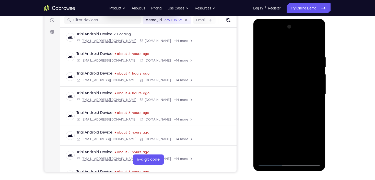
click at [297, 52] on div at bounding box center [289, 94] width 64 height 143
drag, startPoint x: 288, startPoint y: 142, endPoint x: 307, endPoint y: 14, distance: 129.9
click at [307, 19] on html "Online web based iOS Simulators and Android Emulators. Run iPhone, iPad, Mobile…" at bounding box center [289, 95] width 73 height 153
drag, startPoint x: 289, startPoint y: 128, endPoint x: 299, endPoint y: 62, distance: 66.0
click at [299, 65] on div at bounding box center [289, 94] width 64 height 143
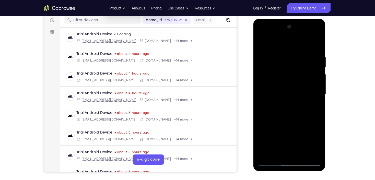
drag, startPoint x: 296, startPoint y: 129, endPoint x: 301, endPoint y: 87, distance: 42.4
click at [301, 87] on div at bounding box center [289, 94] width 64 height 143
drag, startPoint x: 293, startPoint y: 138, endPoint x: 297, endPoint y: 87, distance: 50.9
click at [297, 87] on div at bounding box center [289, 94] width 64 height 143
drag, startPoint x: 288, startPoint y: 136, endPoint x: 296, endPoint y: 76, distance: 60.2
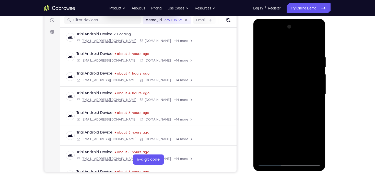
click at [296, 76] on div at bounding box center [289, 94] width 64 height 143
drag, startPoint x: 289, startPoint y: 101, endPoint x: 293, endPoint y: 80, distance: 20.8
click at [293, 80] on div at bounding box center [289, 94] width 64 height 143
click at [311, 70] on div at bounding box center [289, 94] width 64 height 143
drag, startPoint x: 293, startPoint y: 133, endPoint x: 300, endPoint y: 75, distance: 58.6
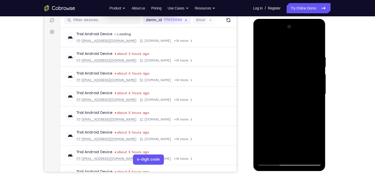
click at [300, 75] on div at bounding box center [289, 94] width 64 height 143
drag, startPoint x: 291, startPoint y: 126, endPoint x: 296, endPoint y: 81, distance: 45.2
click at [296, 81] on div at bounding box center [289, 94] width 64 height 143
drag, startPoint x: 295, startPoint y: 124, endPoint x: 299, endPoint y: 64, distance: 59.6
click at [299, 64] on div at bounding box center [289, 94] width 64 height 143
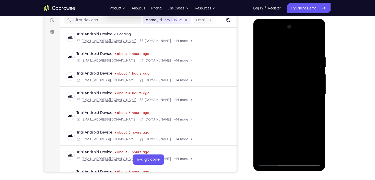
drag, startPoint x: 290, startPoint y: 136, endPoint x: 300, endPoint y: 72, distance: 64.8
click at [300, 72] on div at bounding box center [289, 94] width 64 height 143
drag, startPoint x: 290, startPoint y: 131, endPoint x: 303, endPoint y: 71, distance: 61.7
click at [303, 71] on div at bounding box center [289, 94] width 64 height 143
drag, startPoint x: 294, startPoint y: 137, endPoint x: 299, endPoint y: 92, distance: 45.5
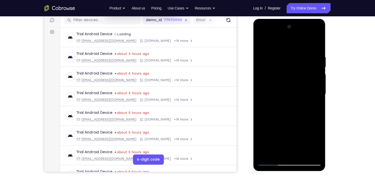
click at [299, 92] on div at bounding box center [289, 94] width 64 height 143
drag, startPoint x: 284, startPoint y: 129, endPoint x: 294, endPoint y: 69, distance: 60.8
click at [294, 70] on div at bounding box center [289, 94] width 64 height 143
click at [301, 154] on div at bounding box center [289, 94] width 64 height 143
click at [290, 47] on div at bounding box center [289, 94] width 64 height 143
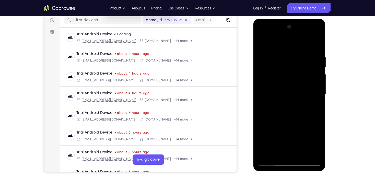
click at [279, 92] on div at bounding box center [289, 94] width 64 height 143
click at [261, 43] on div at bounding box center [289, 94] width 64 height 143
click at [268, 50] on div at bounding box center [289, 94] width 64 height 143
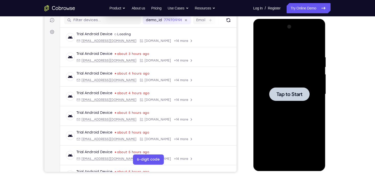
click at [280, 60] on div at bounding box center [289, 94] width 64 height 143
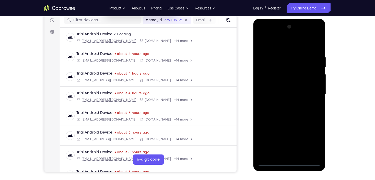
click at [291, 163] on div at bounding box center [289, 94] width 64 height 143
click at [309, 141] on div at bounding box center [289, 94] width 64 height 143
click at [268, 47] on div at bounding box center [289, 94] width 64 height 143
click at [310, 91] on div at bounding box center [289, 94] width 64 height 143
click at [283, 104] on div at bounding box center [289, 94] width 64 height 143
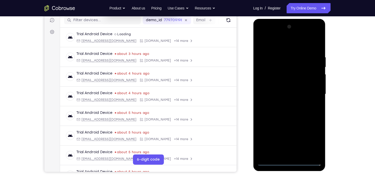
click at [289, 87] on div at bounding box center [289, 94] width 64 height 143
click at [287, 87] on div at bounding box center [289, 94] width 64 height 143
click at [284, 93] on div at bounding box center [289, 94] width 64 height 143
click at [289, 114] on div at bounding box center [289, 94] width 64 height 143
click at [289, 112] on div at bounding box center [289, 94] width 64 height 143
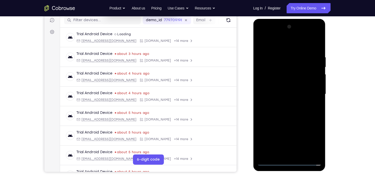
click at [289, 112] on div at bounding box center [289, 94] width 64 height 143
click at [287, 110] on div at bounding box center [289, 94] width 64 height 143
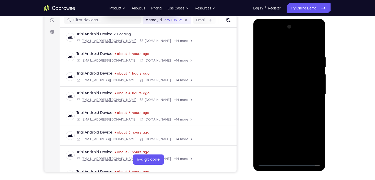
click at [288, 109] on div at bounding box center [289, 94] width 64 height 143
click at [287, 111] on div at bounding box center [289, 94] width 64 height 143
click at [286, 113] on div at bounding box center [289, 94] width 64 height 143
drag, startPoint x: 289, startPoint y: 61, endPoint x: 297, endPoint y: 154, distance: 93.2
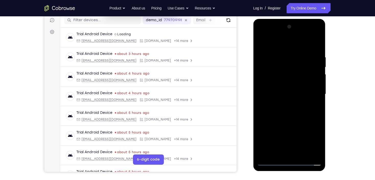
click at [297, 154] on div at bounding box center [289, 94] width 64 height 143
drag, startPoint x: 285, startPoint y: 45, endPoint x: 289, endPoint y: 19, distance: 26.4
click at [289, 19] on div at bounding box center [289, 95] width 72 height 152
click at [317, 50] on div at bounding box center [289, 94] width 64 height 143
drag, startPoint x: 297, startPoint y: 91, endPoint x: 296, endPoint y: 71, distance: 19.9
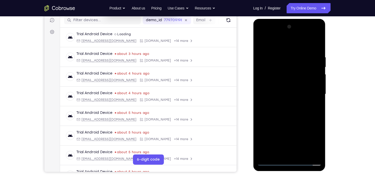
click at [296, 71] on div at bounding box center [289, 94] width 64 height 143
click at [319, 77] on div at bounding box center [289, 94] width 64 height 143
click at [302, 152] on div at bounding box center [289, 94] width 64 height 143
click at [286, 48] on div at bounding box center [289, 94] width 64 height 143
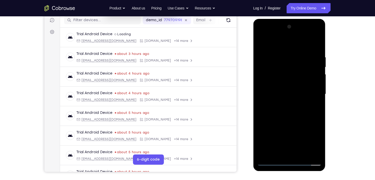
click at [290, 121] on div at bounding box center [289, 94] width 64 height 143
click at [288, 48] on div at bounding box center [289, 94] width 64 height 143
click at [281, 91] on div at bounding box center [289, 94] width 64 height 143
click at [258, 43] on div at bounding box center [289, 94] width 64 height 143
click at [264, 48] on div at bounding box center [289, 94] width 64 height 143
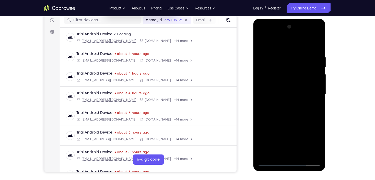
click at [267, 50] on div at bounding box center [289, 94] width 64 height 143
drag, startPoint x: 283, startPoint y: 131, endPoint x: 280, endPoint y: 105, distance: 25.3
click at [280, 105] on div at bounding box center [289, 94] width 64 height 143
click at [279, 118] on div at bounding box center [289, 94] width 64 height 143
click at [260, 42] on div at bounding box center [289, 94] width 64 height 143
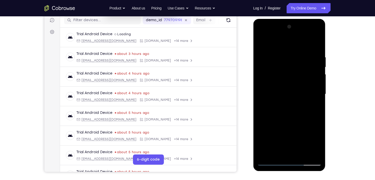
drag, startPoint x: 283, startPoint y: 126, endPoint x: 291, endPoint y: 80, distance: 46.5
click at [291, 80] on div at bounding box center [289, 94] width 64 height 143
drag, startPoint x: 297, startPoint y: 133, endPoint x: 296, endPoint y: 100, distance: 32.7
click at [296, 100] on div at bounding box center [289, 94] width 64 height 143
drag, startPoint x: 287, startPoint y: 138, endPoint x: 295, endPoint y: 90, distance: 49.0
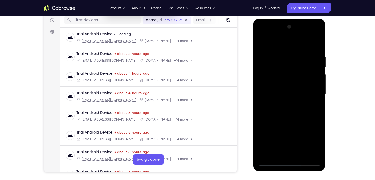
click at [295, 91] on div at bounding box center [289, 94] width 64 height 143
drag, startPoint x: 285, startPoint y: 135, endPoint x: 285, endPoint y: 109, distance: 25.8
click at [285, 106] on div at bounding box center [289, 94] width 64 height 143
drag, startPoint x: 283, startPoint y: 144, endPoint x: 283, endPoint y: 112, distance: 31.9
click at [283, 112] on div at bounding box center [289, 94] width 64 height 143
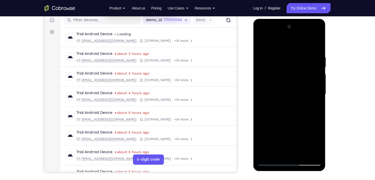
click at [262, 42] on div at bounding box center [289, 94] width 64 height 143
drag, startPoint x: 287, startPoint y: 56, endPoint x: 296, endPoint y: 167, distance: 111.4
click at [296, 167] on div at bounding box center [289, 95] width 72 height 152
drag, startPoint x: 289, startPoint y: 59, endPoint x: 304, endPoint y: 140, distance: 82.1
click at [304, 140] on div at bounding box center [289, 94] width 64 height 143
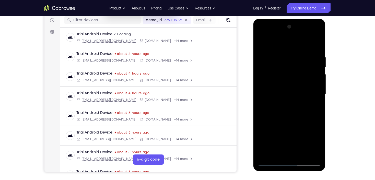
click at [280, 55] on div at bounding box center [289, 94] width 64 height 143
click at [310, 91] on div at bounding box center [289, 94] width 64 height 143
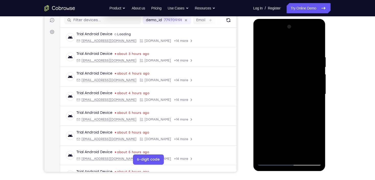
click at [310, 91] on div at bounding box center [289, 94] width 64 height 143
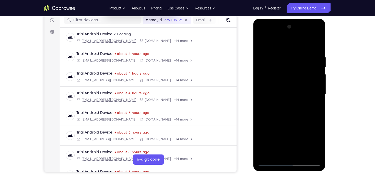
click at [310, 91] on div at bounding box center [289, 94] width 64 height 143
click at [268, 93] on div at bounding box center [289, 94] width 64 height 143
click at [263, 44] on div at bounding box center [289, 94] width 64 height 143
click at [312, 111] on div at bounding box center [289, 94] width 64 height 143
click at [261, 43] on div at bounding box center [289, 94] width 64 height 143
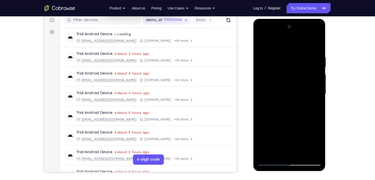
click at [287, 60] on div at bounding box center [289, 94] width 64 height 143
click at [262, 153] on div at bounding box center [289, 94] width 64 height 143
click at [310, 104] on div at bounding box center [289, 94] width 64 height 143
click at [310, 107] on div at bounding box center [289, 94] width 64 height 143
click at [278, 57] on div at bounding box center [289, 94] width 64 height 143
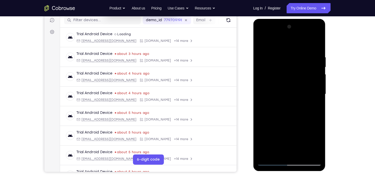
drag, startPoint x: 285, startPoint y: 131, endPoint x: 287, endPoint y: 65, distance: 66.2
click at [288, 65] on div at bounding box center [289, 94] width 64 height 143
click at [301, 154] on div at bounding box center [289, 94] width 64 height 143
click at [292, 50] on div at bounding box center [289, 94] width 64 height 143
drag, startPoint x: 280, startPoint y: 93, endPoint x: 280, endPoint y: 90, distance: 3.9
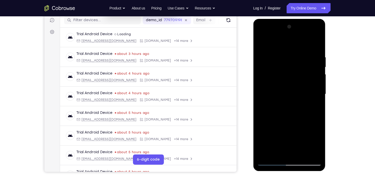
click at [280, 92] on div at bounding box center [289, 94] width 64 height 143
click at [280, 90] on div at bounding box center [289, 94] width 64 height 143
click at [259, 45] on div at bounding box center [289, 94] width 64 height 143
drag, startPoint x: 290, startPoint y: 46, endPoint x: 291, endPoint y: 135, distance: 88.6
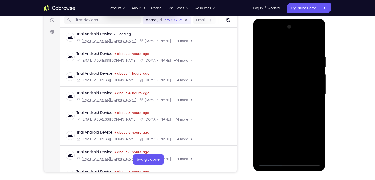
click at [291, 135] on div at bounding box center [289, 94] width 64 height 143
drag, startPoint x: 286, startPoint y: 66, endPoint x: 293, endPoint y: 134, distance: 68.5
click at [293, 134] on div at bounding box center [289, 94] width 64 height 143
click at [286, 51] on div at bounding box center [289, 94] width 64 height 143
click at [284, 88] on div at bounding box center [289, 94] width 64 height 143
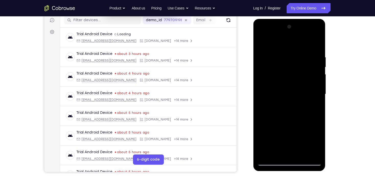
click at [261, 43] on div at bounding box center [289, 94] width 64 height 143
click at [269, 50] on div at bounding box center [289, 94] width 64 height 143
drag, startPoint x: 291, startPoint y: 62, endPoint x: 301, endPoint y: 144, distance: 83.0
click at [301, 144] on div at bounding box center [289, 94] width 64 height 143
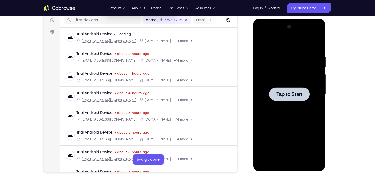
click at [291, 104] on div at bounding box center [289, 94] width 64 height 143
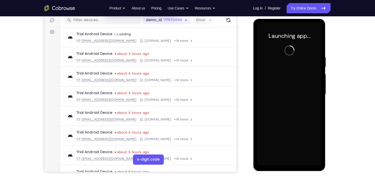
click at [289, 165] on div at bounding box center [289, 94] width 64 height 143
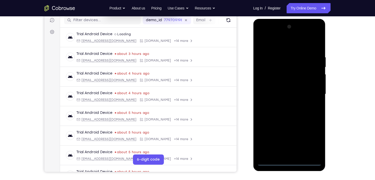
click at [288, 164] on div at bounding box center [289, 94] width 64 height 143
click at [311, 139] on div at bounding box center [289, 94] width 64 height 143
click at [276, 43] on div at bounding box center [289, 94] width 64 height 143
click at [312, 90] on div at bounding box center [289, 94] width 64 height 143
click at [283, 101] on div at bounding box center [289, 94] width 64 height 143
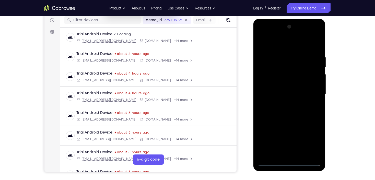
click at [280, 88] on div at bounding box center [289, 94] width 64 height 143
click at [278, 84] on div at bounding box center [289, 94] width 64 height 143
click at [284, 95] on div at bounding box center [289, 94] width 64 height 143
click at [284, 112] on div at bounding box center [289, 94] width 64 height 143
click at [293, 109] on div at bounding box center [289, 94] width 64 height 143
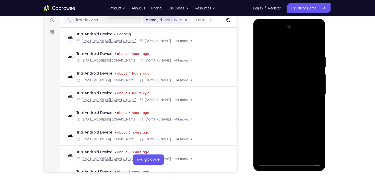
drag, startPoint x: 289, startPoint y: 73, endPoint x: 294, endPoint y: 130, distance: 57.4
click at [294, 130] on div at bounding box center [289, 94] width 64 height 143
drag, startPoint x: 280, startPoint y: 36, endPoint x: 280, endPoint y: 24, distance: 11.5
click at [280, 24] on div at bounding box center [289, 94] width 64 height 143
click at [288, 89] on div at bounding box center [289, 94] width 64 height 143
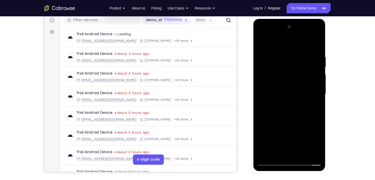
click at [292, 84] on div at bounding box center [289, 94] width 64 height 143
click at [303, 95] on div at bounding box center [289, 94] width 64 height 143
click at [287, 108] on div at bounding box center [289, 94] width 64 height 143
click at [291, 112] on div at bounding box center [289, 94] width 64 height 143
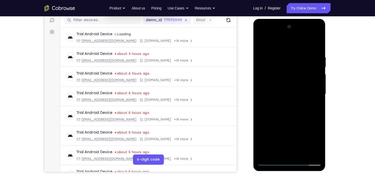
click at [291, 112] on div at bounding box center [289, 94] width 64 height 143
click at [316, 51] on div at bounding box center [289, 94] width 64 height 143
click at [315, 45] on div at bounding box center [289, 94] width 64 height 143
click at [318, 42] on div at bounding box center [289, 94] width 64 height 143
click at [275, 57] on div at bounding box center [289, 94] width 64 height 143
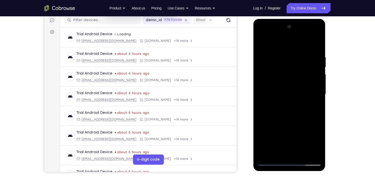
drag, startPoint x: 298, startPoint y: 117, endPoint x: 292, endPoint y: 75, distance: 42.6
click at [292, 75] on div at bounding box center [289, 94] width 64 height 143
click at [266, 67] on div at bounding box center [289, 94] width 64 height 143
click at [316, 87] on div at bounding box center [289, 94] width 64 height 143
click at [317, 88] on div at bounding box center [289, 94] width 64 height 143
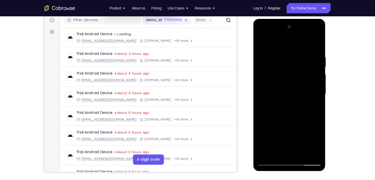
click at [317, 88] on div at bounding box center [289, 94] width 64 height 143
click at [316, 87] on div at bounding box center [289, 94] width 64 height 143
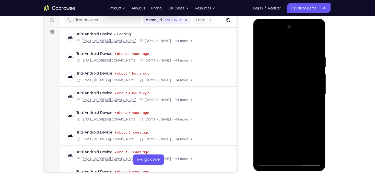
click at [316, 87] on div at bounding box center [289, 94] width 64 height 143
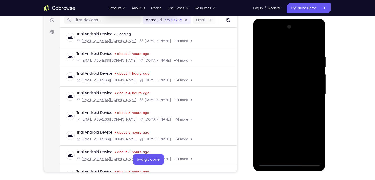
click at [314, 75] on div at bounding box center [289, 94] width 64 height 143
click at [317, 28] on div at bounding box center [289, 94] width 64 height 143
click at [318, 153] on div at bounding box center [289, 94] width 64 height 143
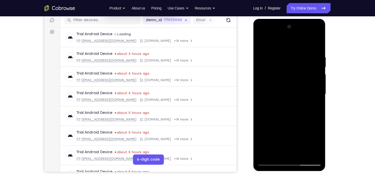
click at [301, 155] on div at bounding box center [289, 94] width 64 height 143
click at [290, 121] on div at bounding box center [289, 94] width 64 height 143
click at [288, 50] on div at bounding box center [289, 94] width 64 height 143
click at [266, 51] on div at bounding box center [289, 94] width 64 height 143
click at [286, 86] on div at bounding box center [289, 94] width 64 height 143
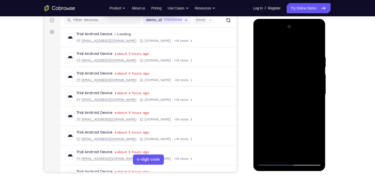
click at [260, 44] on div at bounding box center [289, 94] width 64 height 143
click at [289, 51] on div at bounding box center [289, 94] width 64 height 143
click at [298, 86] on div at bounding box center [289, 94] width 64 height 143
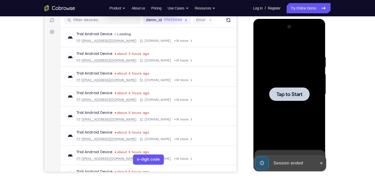
click at [298, 86] on div at bounding box center [289, 94] width 64 height 143
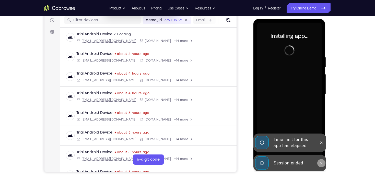
click at [322, 163] on icon at bounding box center [321, 163] width 4 height 4
click at [322, 172] on div "Time limit for this app has elapsed Session ended" at bounding box center [289, 172] width 73 height 0
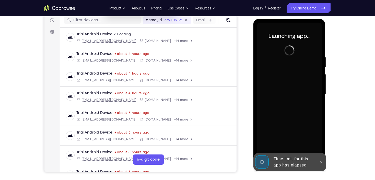
click at [321, 158] on button at bounding box center [321, 162] width 8 height 8
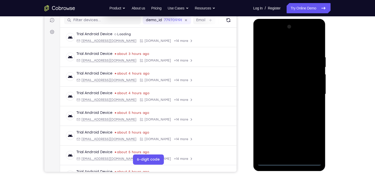
click at [291, 164] on div at bounding box center [289, 94] width 64 height 143
click at [313, 139] on div at bounding box center [289, 94] width 64 height 143
click at [270, 49] on div at bounding box center [289, 94] width 64 height 143
click at [314, 93] on div at bounding box center [289, 94] width 64 height 143
click at [282, 103] on div at bounding box center [289, 94] width 64 height 143
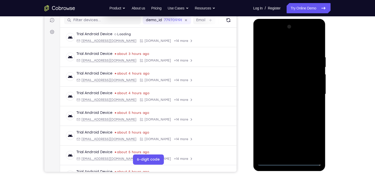
click at [285, 89] on div at bounding box center [289, 94] width 64 height 143
click at [288, 86] on div at bounding box center [289, 94] width 64 height 143
click at [314, 84] on div at bounding box center [289, 94] width 64 height 143
click at [279, 85] on div at bounding box center [289, 94] width 64 height 143
click at [273, 93] on div at bounding box center [289, 94] width 64 height 143
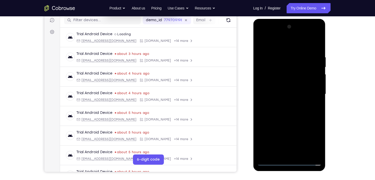
click at [284, 111] on div at bounding box center [289, 94] width 64 height 143
click at [285, 111] on div at bounding box center [289, 94] width 64 height 143
click at [287, 111] on div at bounding box center [289, 94] width 64 height 143
click at [288, 111] on div at bounding box center [289, 94] width 64 height 143
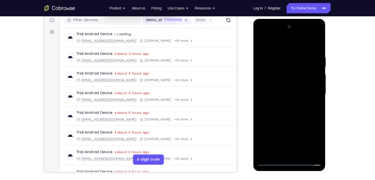
click at [288, 111] on div at bounding box center [289, 94] width 64 height 143
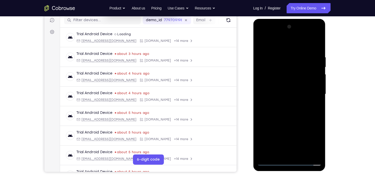
click at [288, 111] on div at bounding box center [289, 94] width 64 height 143
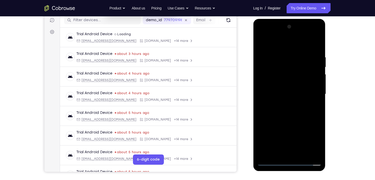
click at [288, 111] on div at bounding box center [289, 94] width 64 height 143
click at [319, 50] on div at bounding box center [289, 94] width 64 height 143
click at [300, 156] on div at bounding box center [289, 94] width 64 height 143
click at [287, 121] on div at bounding box center [289, 94] width 64 height 143
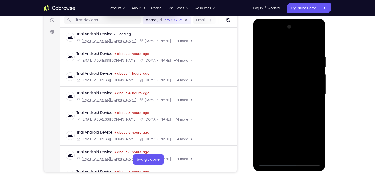
click at [284, 49] on div at bounding box center [289, 94] width 64 height 143
click at [288, 90] on div at bounding box center [289, 94] width 64 height 143
click at [259, 43] on div at bounding box center [289, 94] width 64 height 143
click at [262, 47] on div at bounding box center [289, 94] width 64 height 143
click at [288, 49] on div at bounding box center [289, 94] width 64 height 143
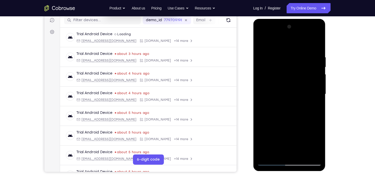
click at [270, 49] on div at bounding box center [289, 94] width 64 height 143
click at [290, 88] on div at bounding box center [289, 94] width 64 height 143
click at [262, 43] on div at bounding box center [289, 94] width 64 height 143
click at [285, 51] on div at bounding box center [289, 94] width 64 height 143
click at [280, 87] on div at bounding box center [289, 94] width 64 height 143
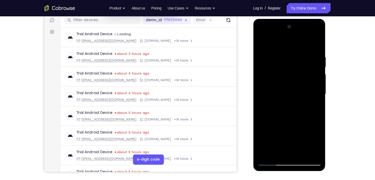
click at [262, 45] on div at bounding box center [289, 94] width 64 height 143
drag, startPoint x: 285, startPoint y: 53, endPoint x: 293, endPoint y: 134, distance: 81.3
click at [293, 134] on div at bounding box center [289, 94] width 64 height 143
